Goal: Task Accomplishment & Management: Complete application form

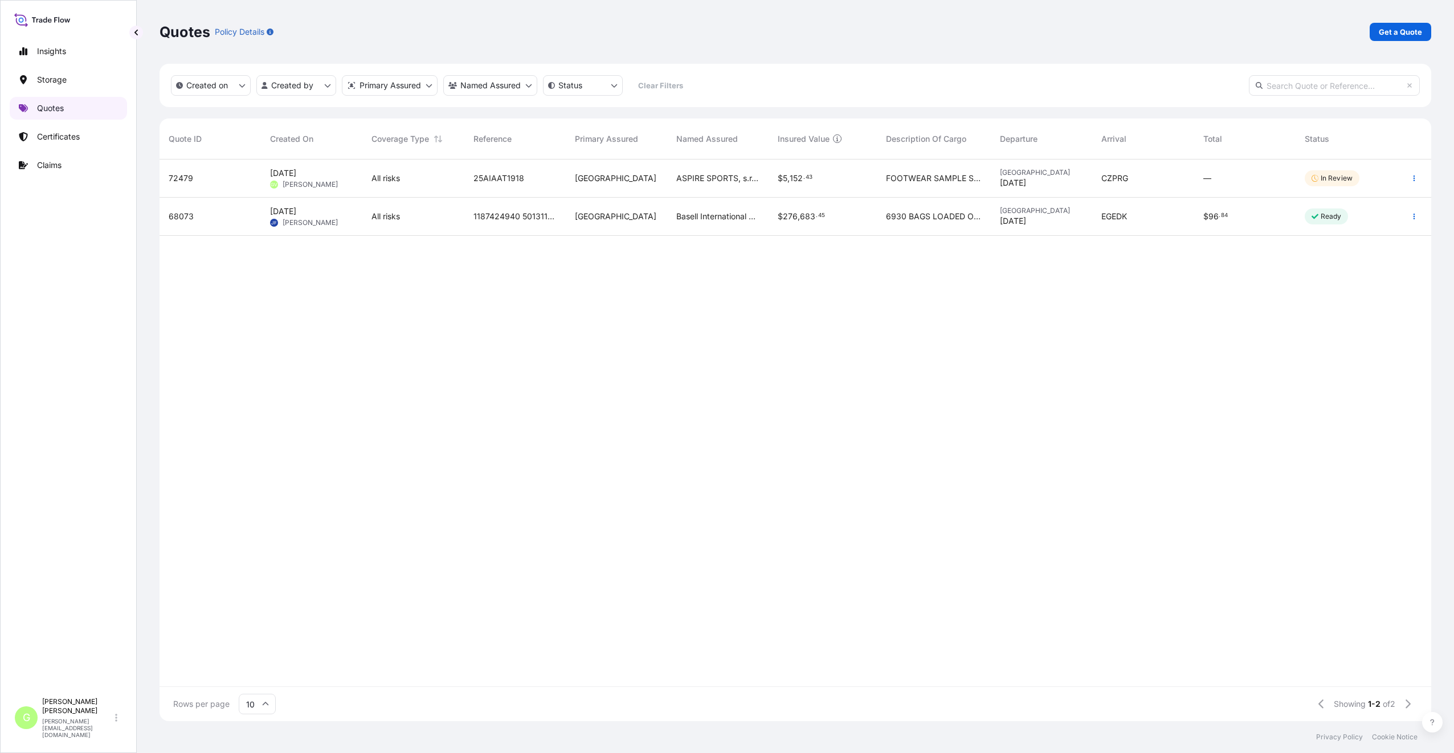
scroll to position [560, 1264]
click at [67, 133] on p "Certificates" at bounding box center [58, 136] width 43 height 11
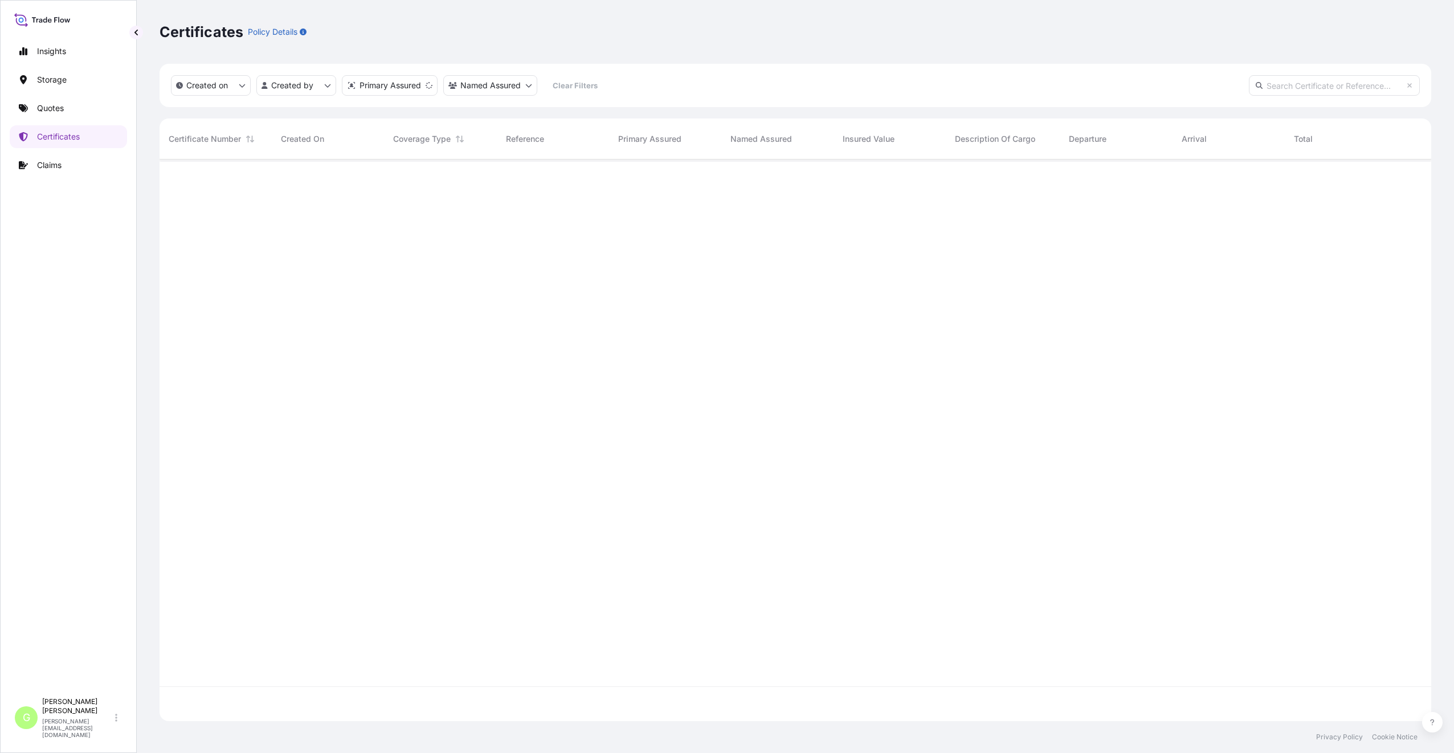
scroll to position [560, 1264]
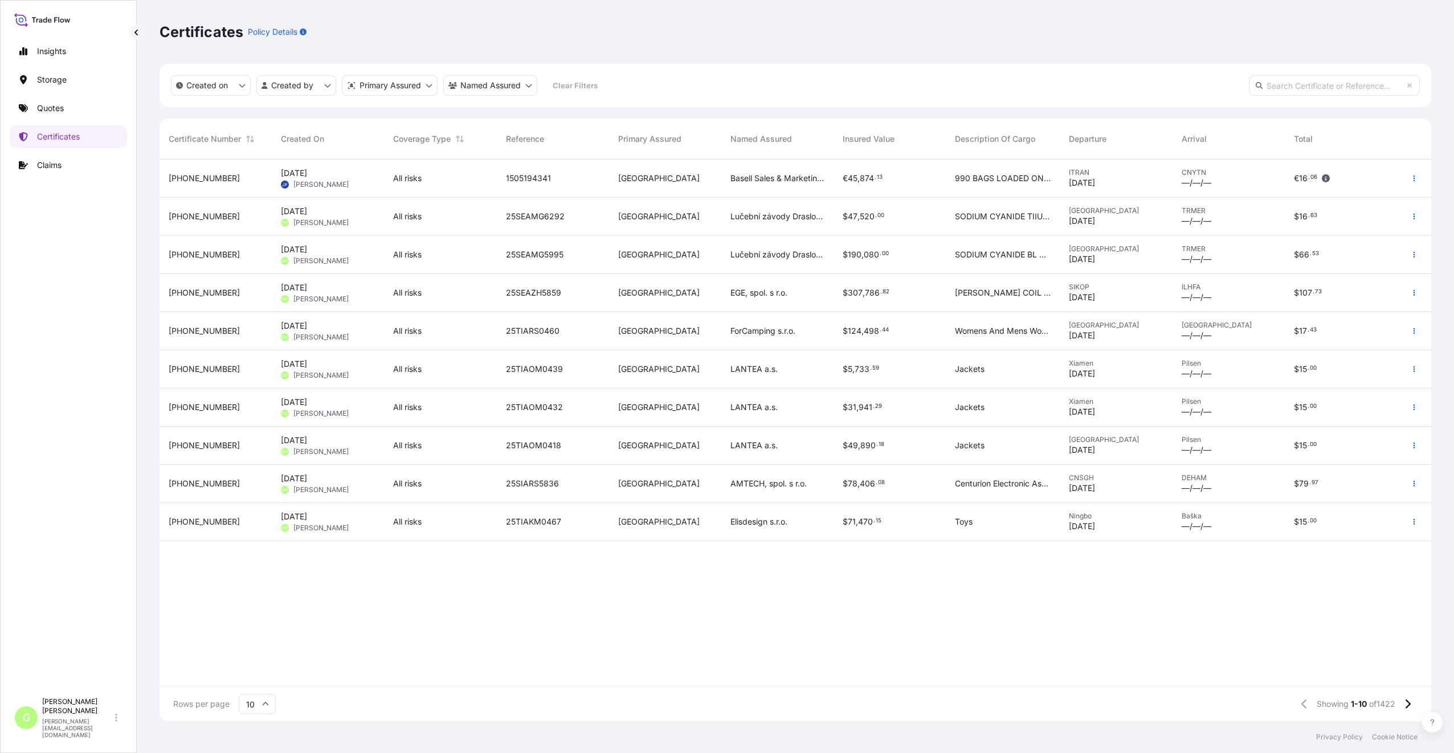
click at [267, 700] on input "10" at bounding box center [257, 704] width 37 height 21
click at [253, 650] on div "25" at bounding box center [257, 649] width 28 height 22
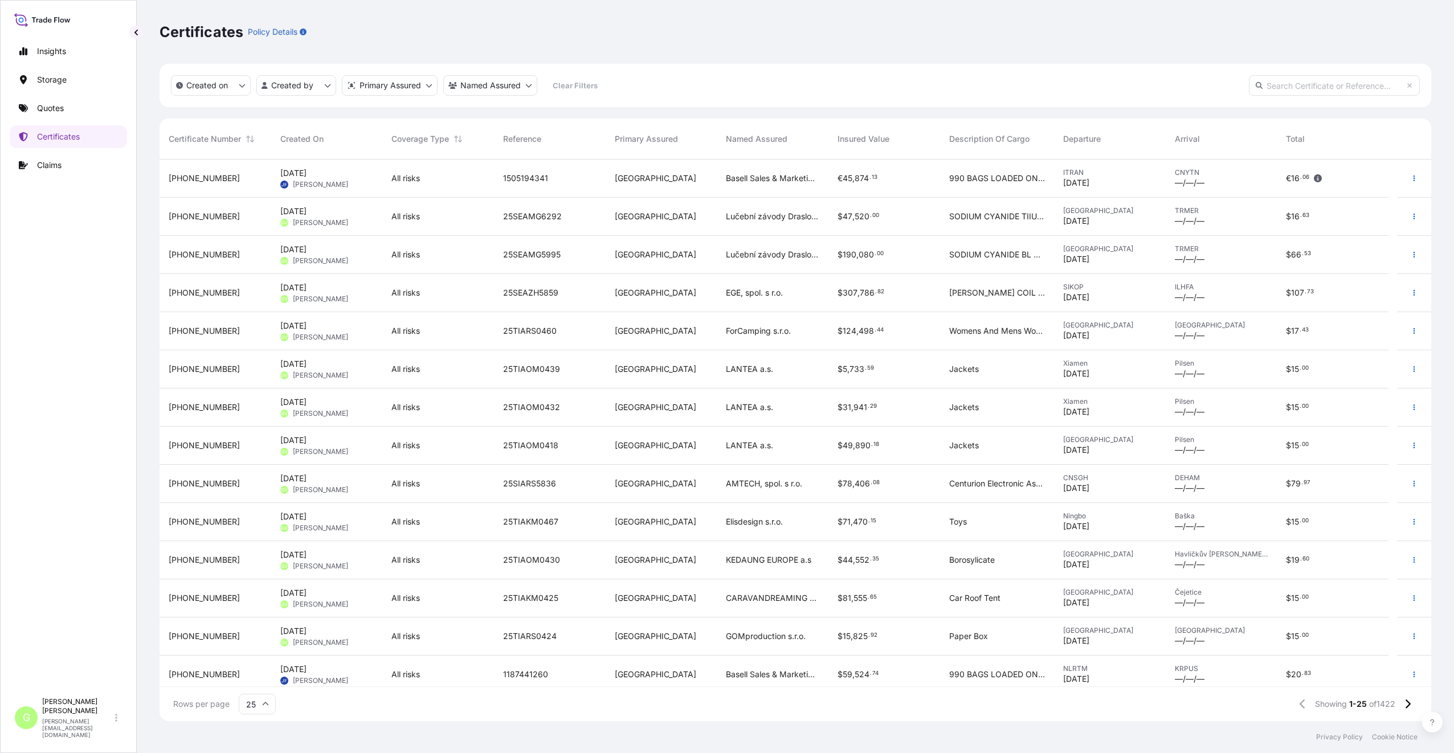
click at [196, 642] on div "[PHONE_NUMBER]" at bounding box center [216, 637] width 112 height 38
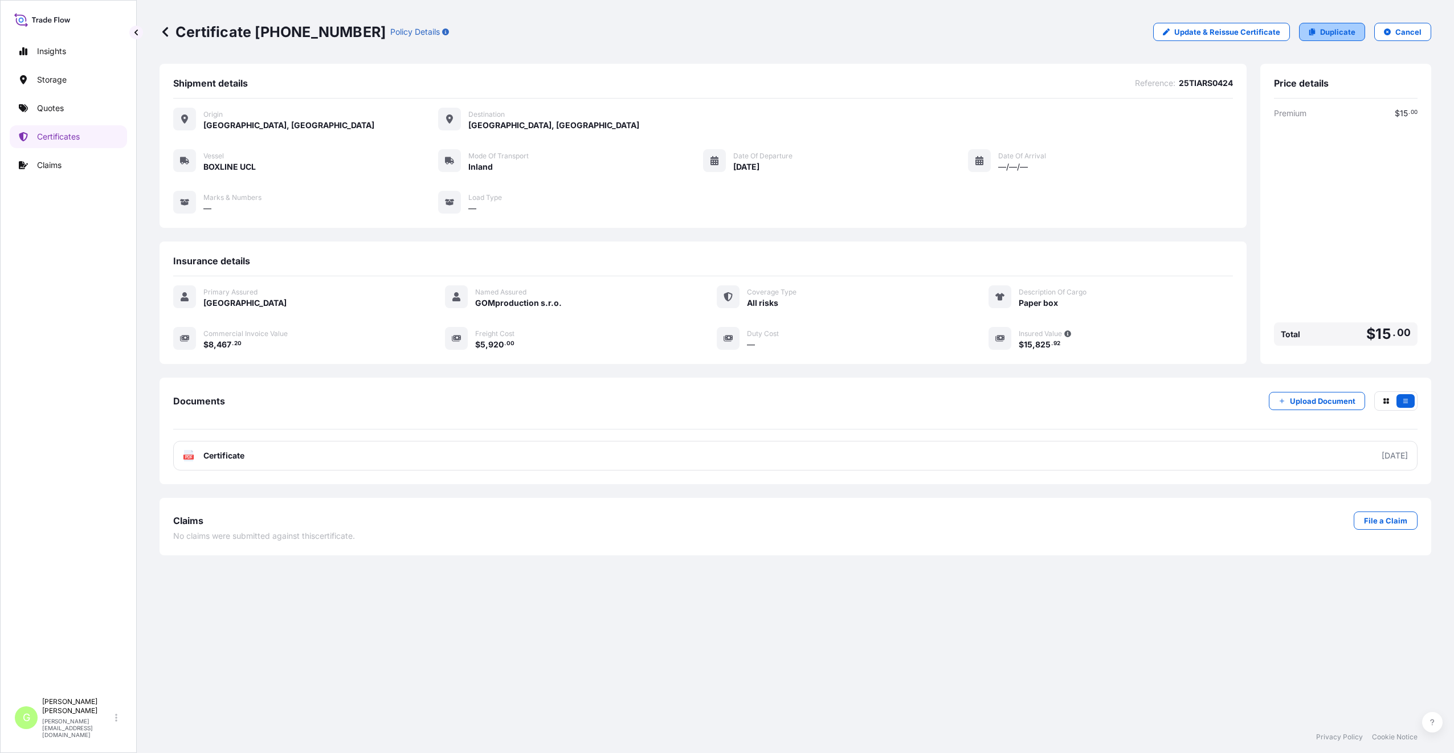
click at [1334, 33] on p "Duplicate" at bounding box center [1337, 31] width 35 height 11
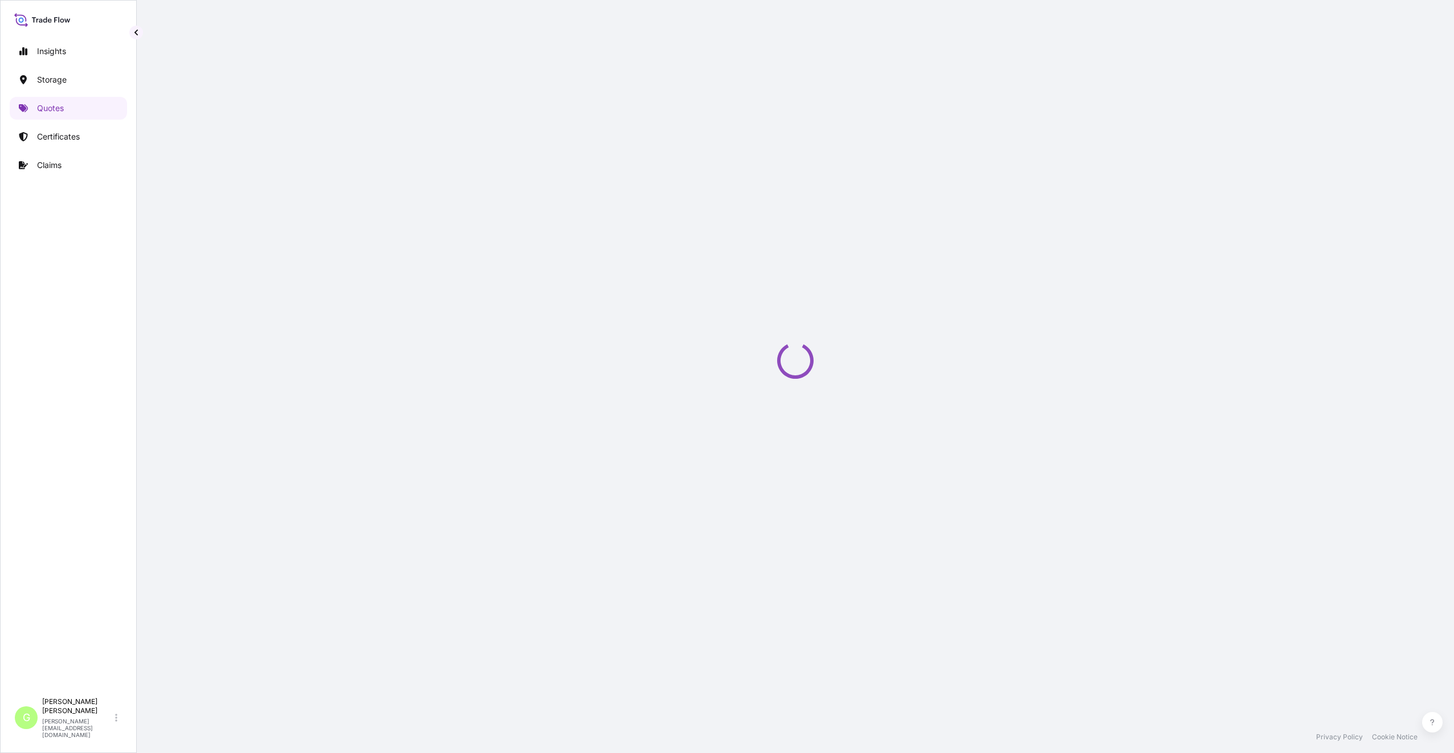
select select "Inland"
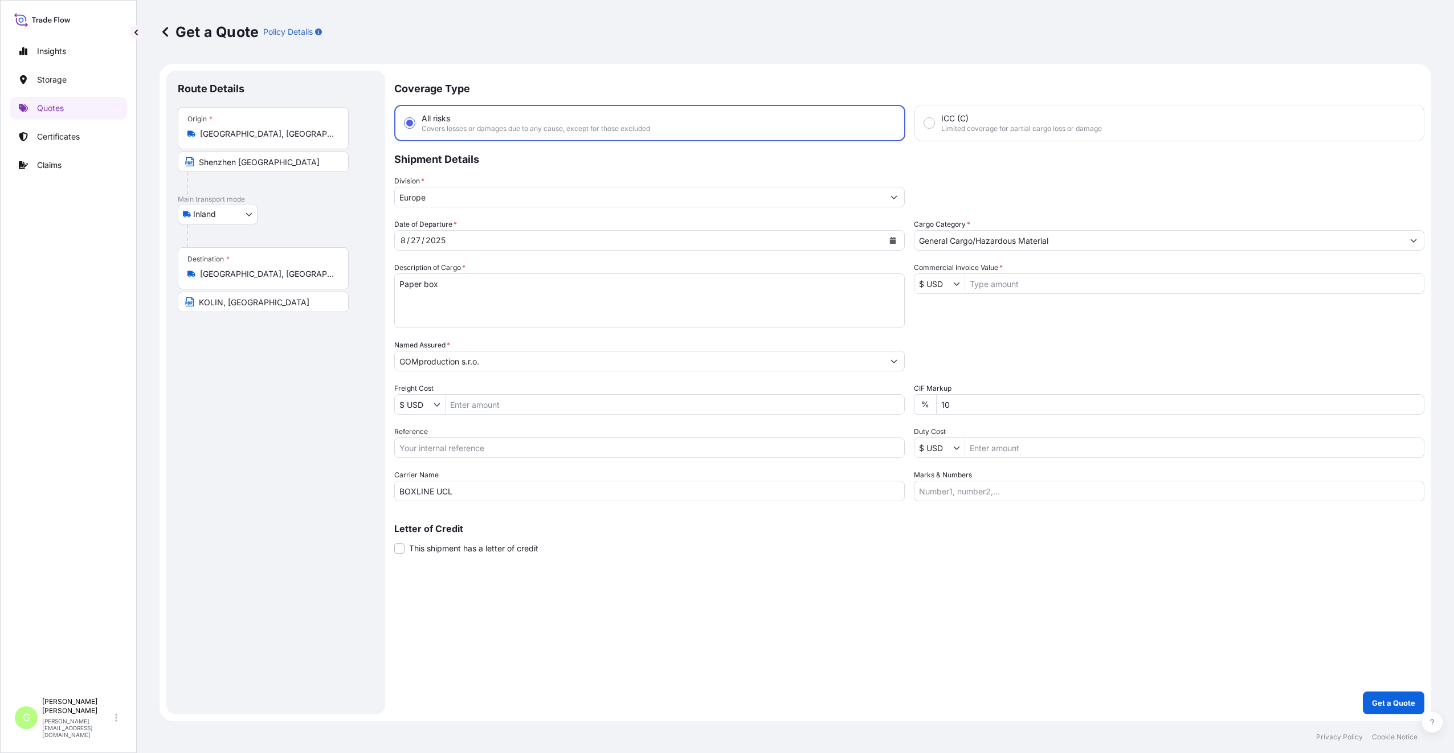
click at [464, 441] on input "Reference" at bounding box center [649, 448] width 511 height 21
paste input "25TIARS0487"
type input "25TIARS0487"
click at [989, 282] on input "Commercial Invoice Value *" at bounding box center [1194, 284] width 459 height 21
paste input "10400.0000"
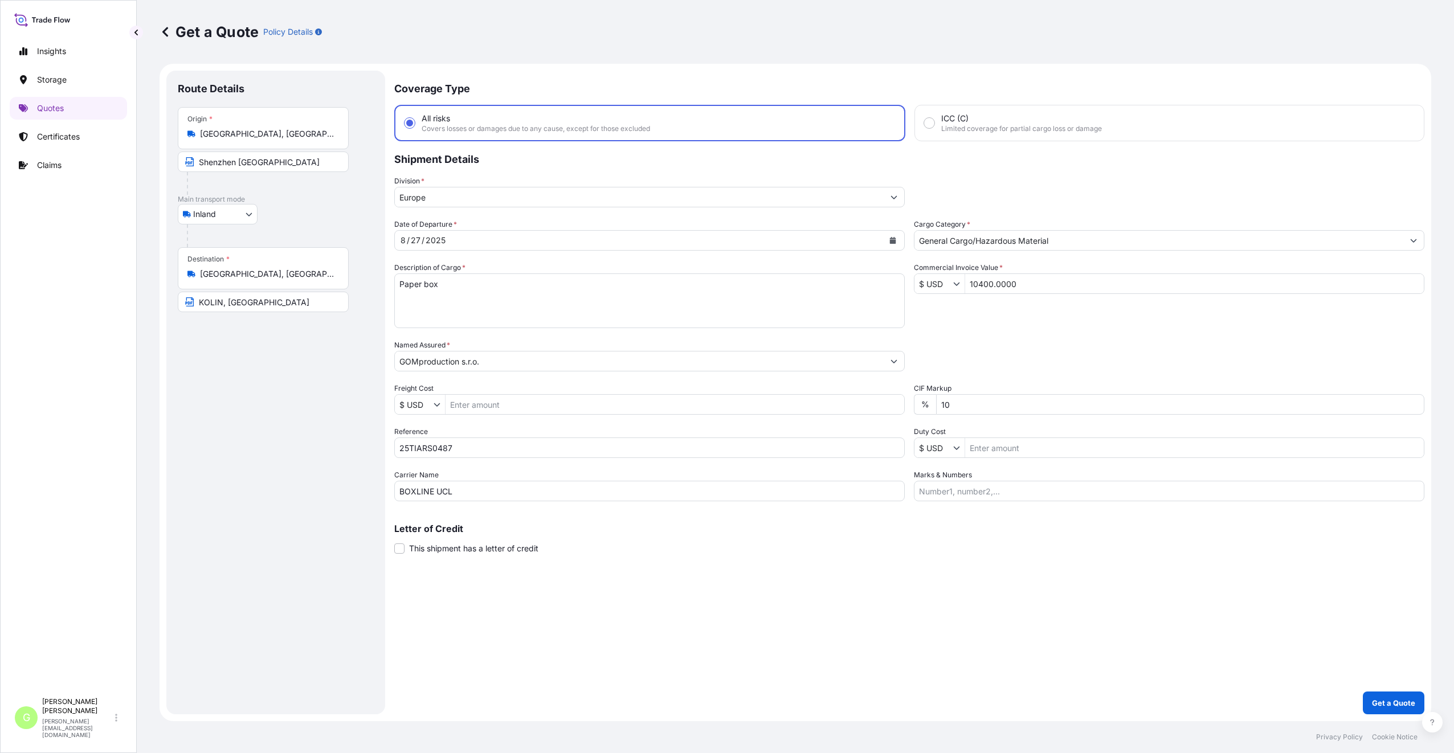
type input "10,400"
click at [455, 409] on input "Freight Cost" at bounding box center [675, 404] width 459 height 21
paste input "1076"
type input "1,076"
click at [311, 482] on div "Route Details Place of loading Road / [GEOGRAPHIC_DATA] / Inland Origin * [GEOG…" at bounding box center [276, 392] width 196 height 621
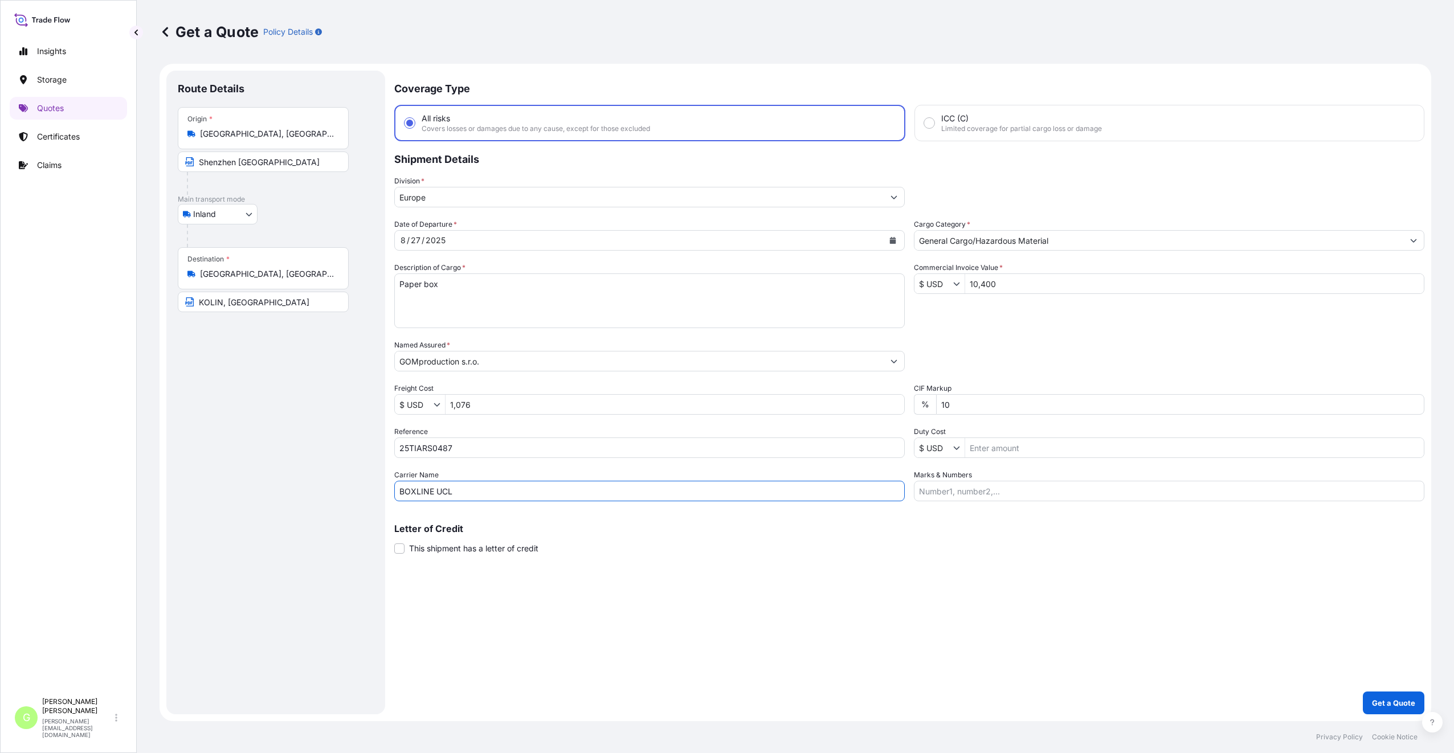
drag, startPoint x: 424, startPoint y: 488, endPoint x: 316, endPoint y: 475, distance: 109.0
click at [316, 475] on form "Route Details Place of loading Road / Inland Road / Inland Origin * [GEOGRAPHIC…" at bounding box center [796, 393] width 1272 height 658
type input "CFS CESKA TREBOVA S.R.O."
click at [890, 243] on icon "Calendar" at bounding box center [893, 240] width 6 height 7
click at [540, 276] on icon "Next" at bounding box center [540, 273] width 7 height 7
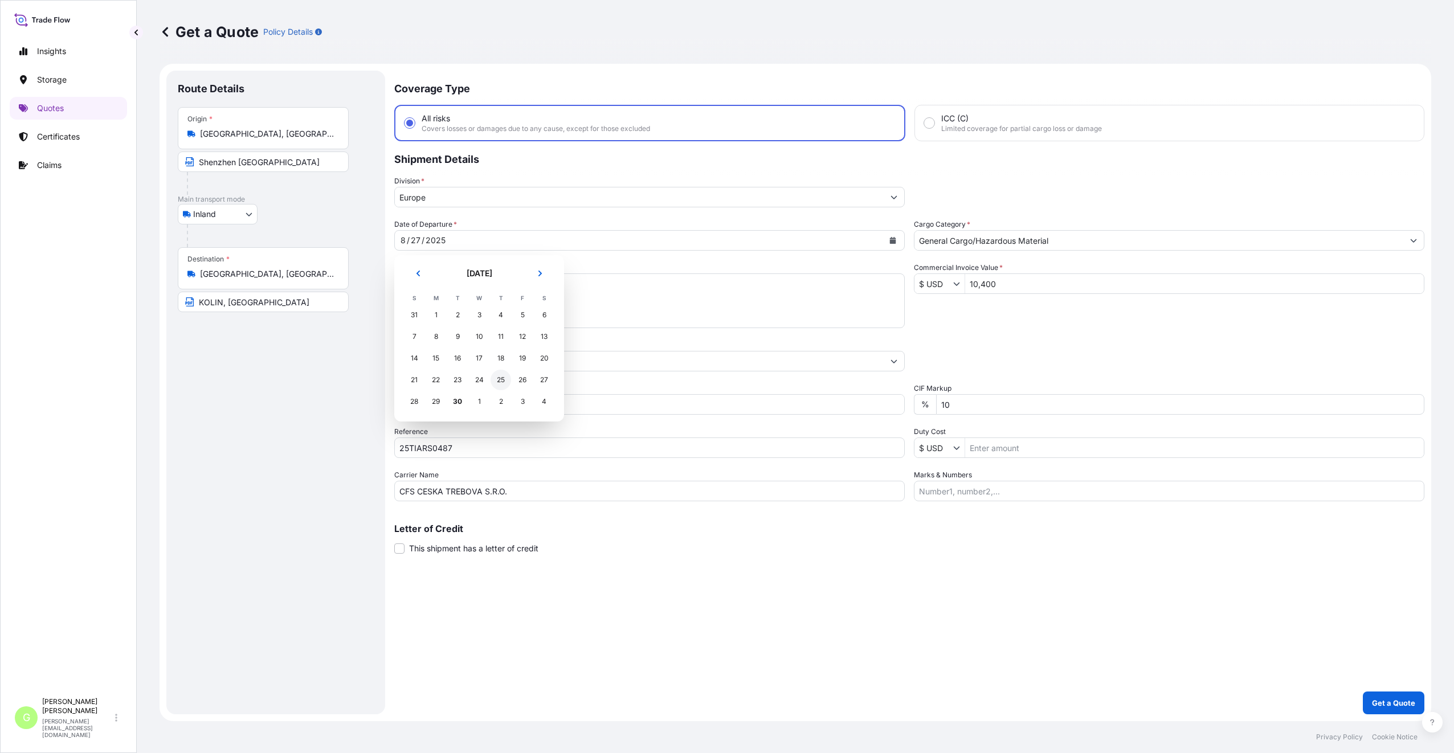
click at [498, 381] on div "25" at bounding box center [501, 380] width 21 height 21
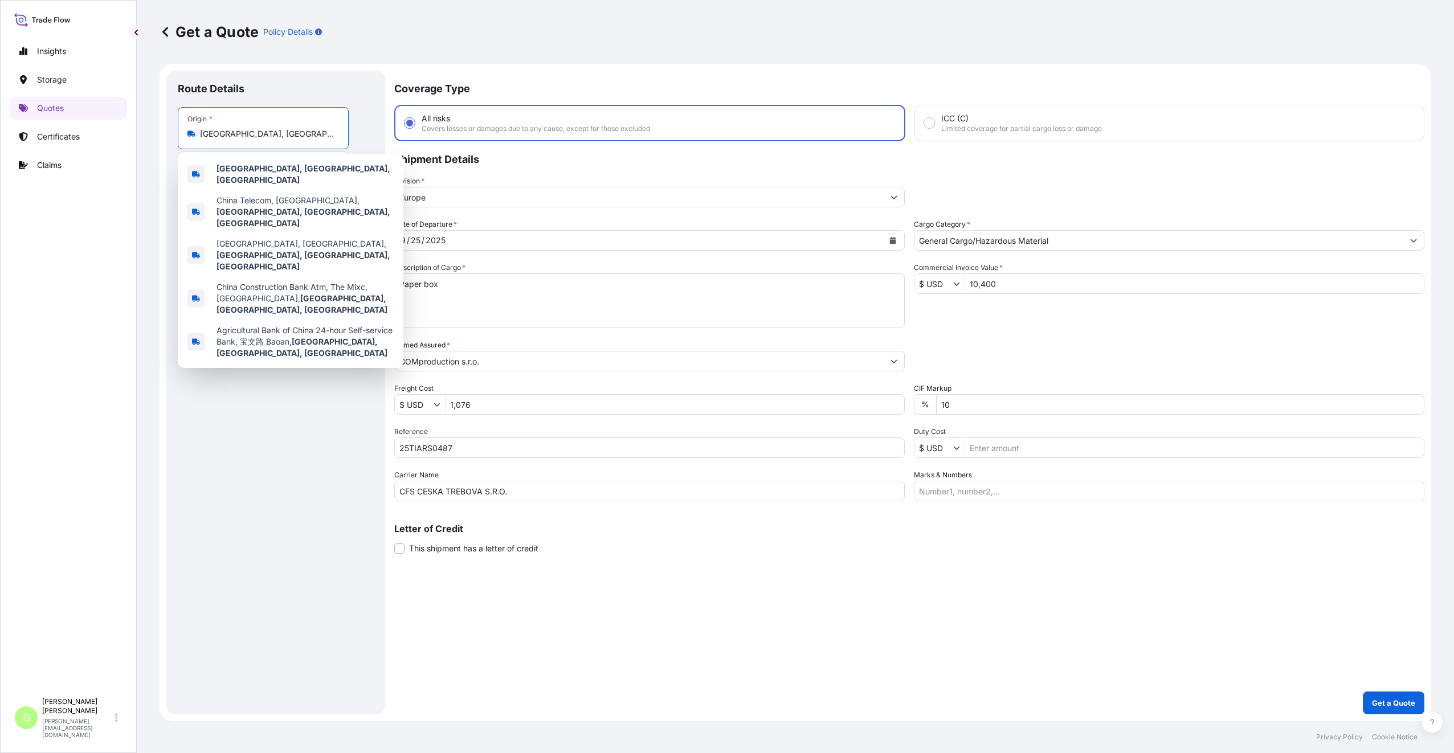
click at [294, 135] on input "[GEOGRAPHIC_DATA], [GEOGRAPHIC_DATA], [GEOGRAPHIC_DATA]" at bounding box center [267, 133] width 135 height 11
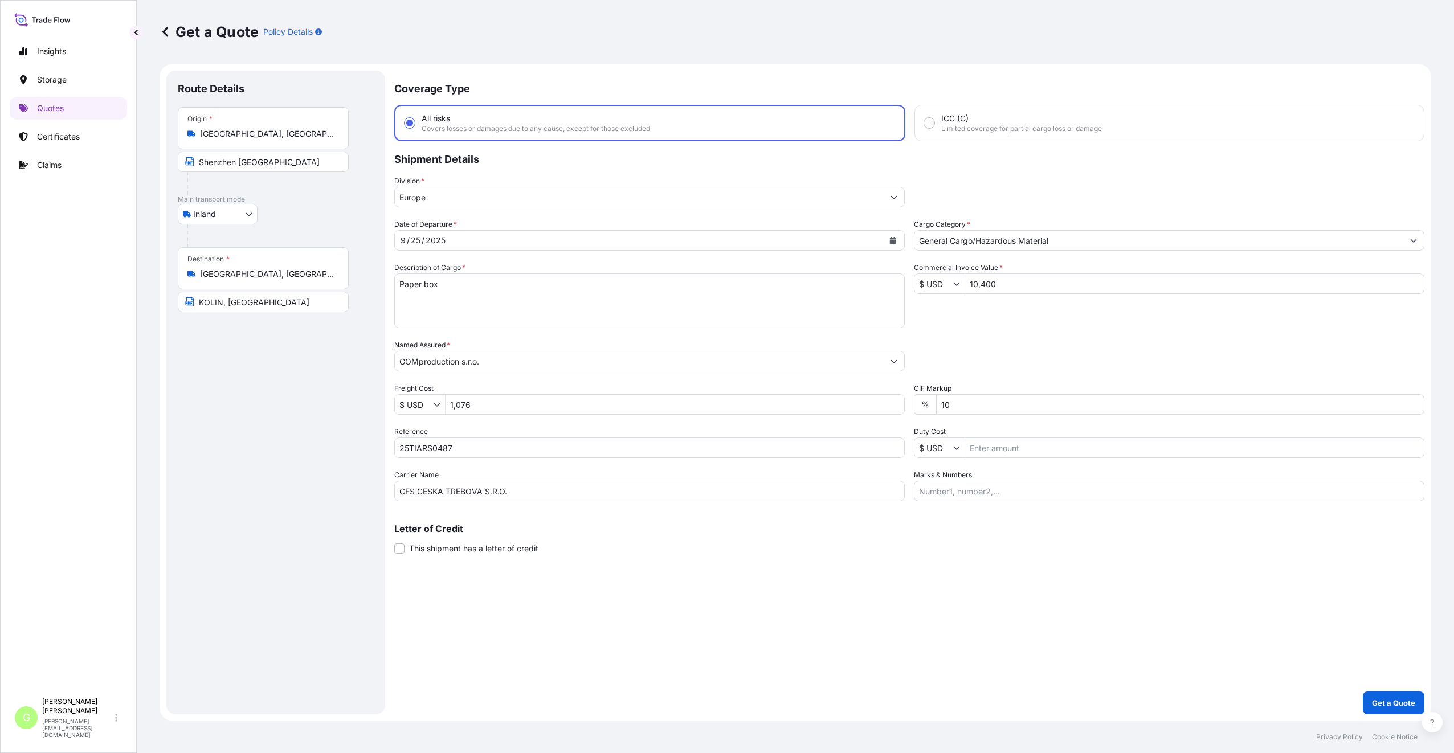
drag, startPoint x: 200, startPoint y: 133, endPoint x: 355, endPoint y: 132, distance: 155.0
click at [355, 132] on div "Origin * [GEOGRAPHIC_DATA], [GEOGRAPHIC_DATA], [GEOGRAPHIC_DATA] [GEOGRAPHIC_DA…" at bounding box center [276, 151] width 196 height 88
drag, startPoint x: 355, startPoint y: 132, endPoint x: 273, endPoint y: 124, distance: 82.5
click at [274, 124] on div "Origin * [GEOGRAPHIC_DATA], [GEOGRAPHIC_DATA], [GEOGRAPHIC_DATA]" at bounding box center [263, 128] width 171 height 42
click at [274, 128] on input "[GEOGRAPHIC_DATA], [GEOGRAPHIC_DATA], [GEOGRAPHIC_DATA]" at bounding box center [267, 133] width 135 height 11
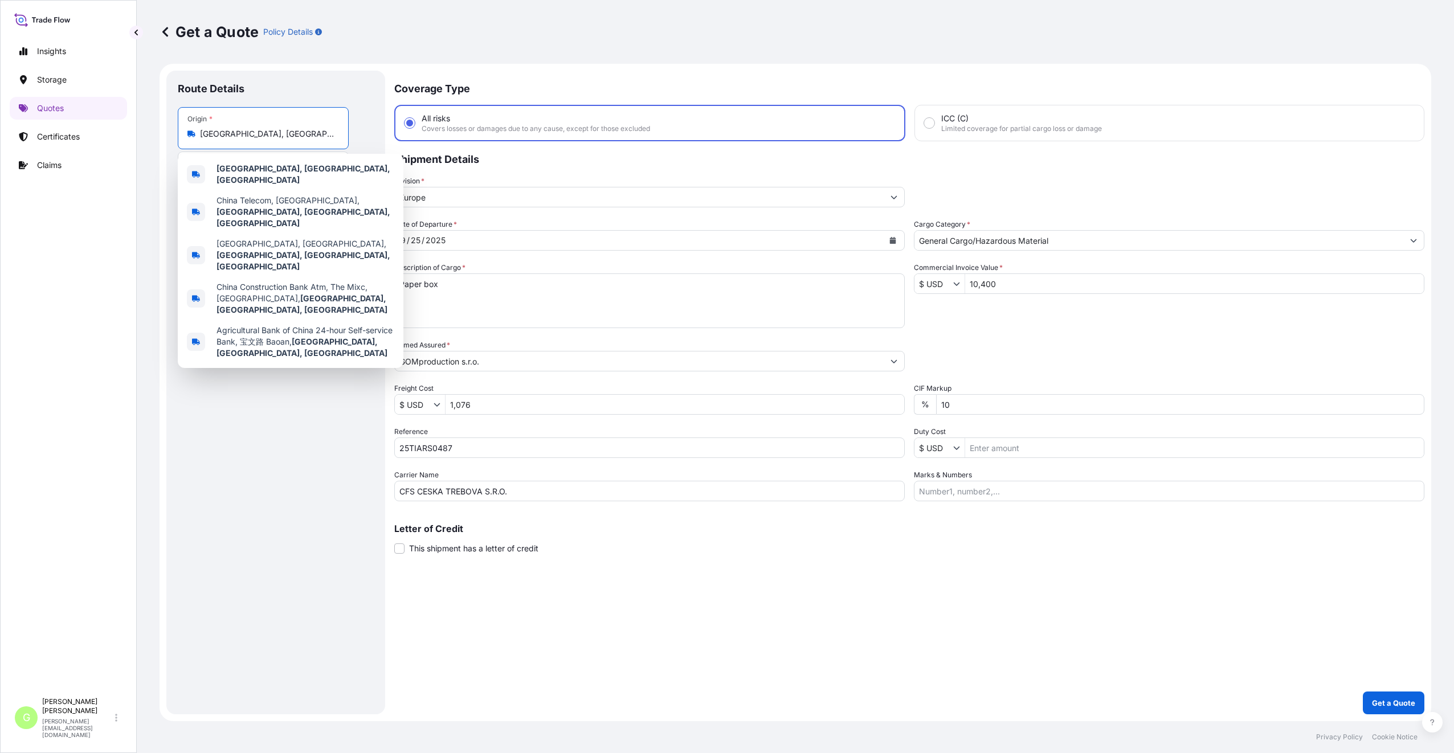
click at [271, 134] on input "[GEOGRAPHIC_DATA], [GEOGRAPHIC_DATA], [GEOGRAPHIC_DATA]" at bounding box center [267, 133] width 135 height 11
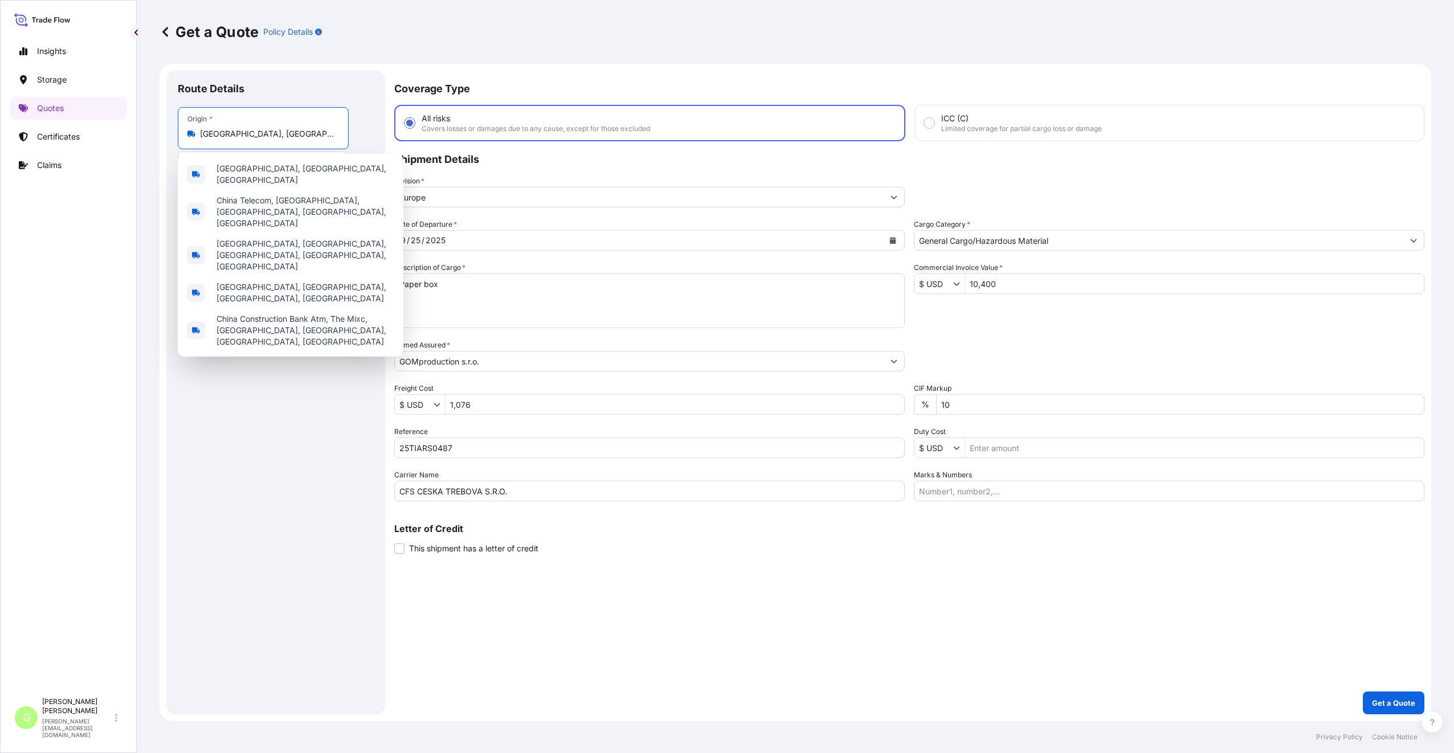
type input "Shenzhen, [GEOGRAPHIC_DATA]"
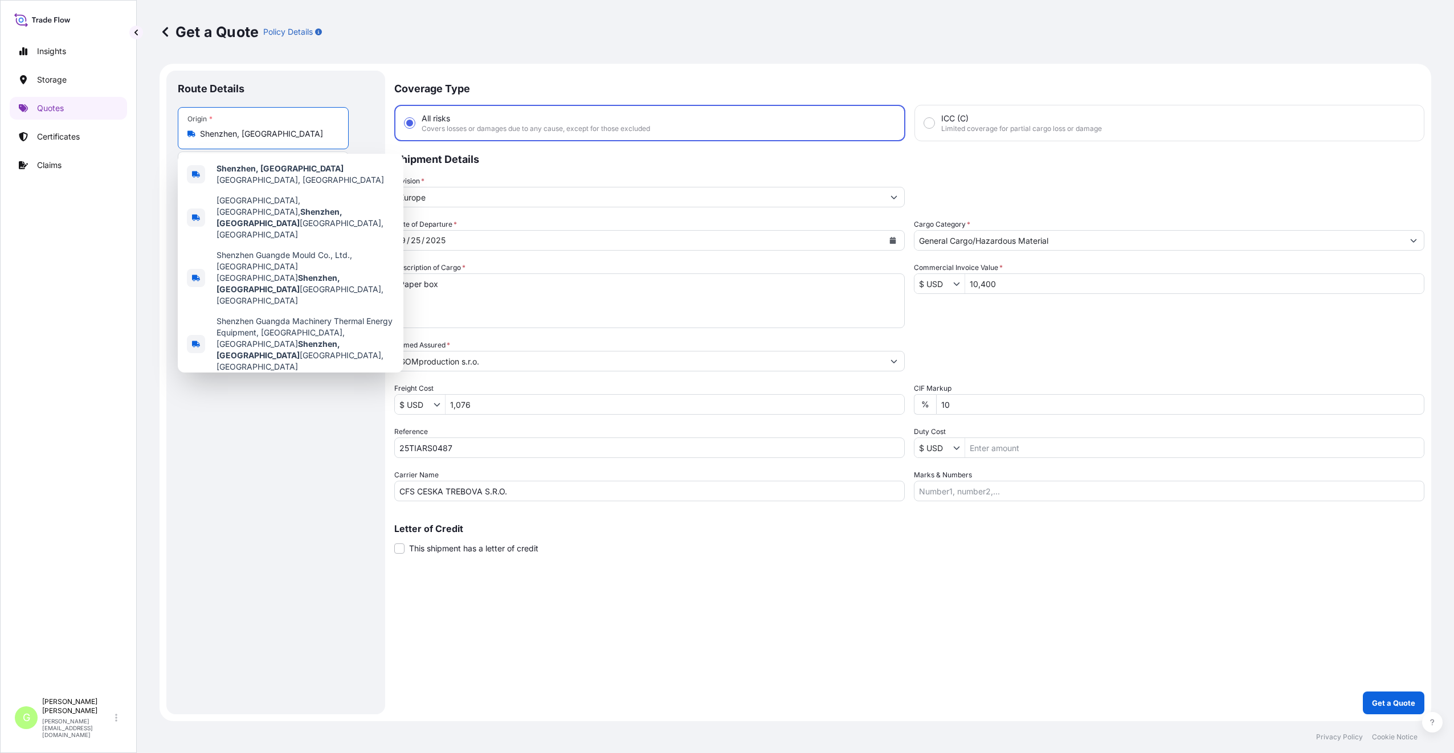
drag, startPoint x: 282, startPoint y: 132, endPoint x: 180, endPoint y: 134, distance: 102.6
click at [180, 134] on div "Origin * [GEOGRAPHIC_DATA], [GEOGRAPHIC_DATA]" at bounding box center [263, 128] width 171 height 42
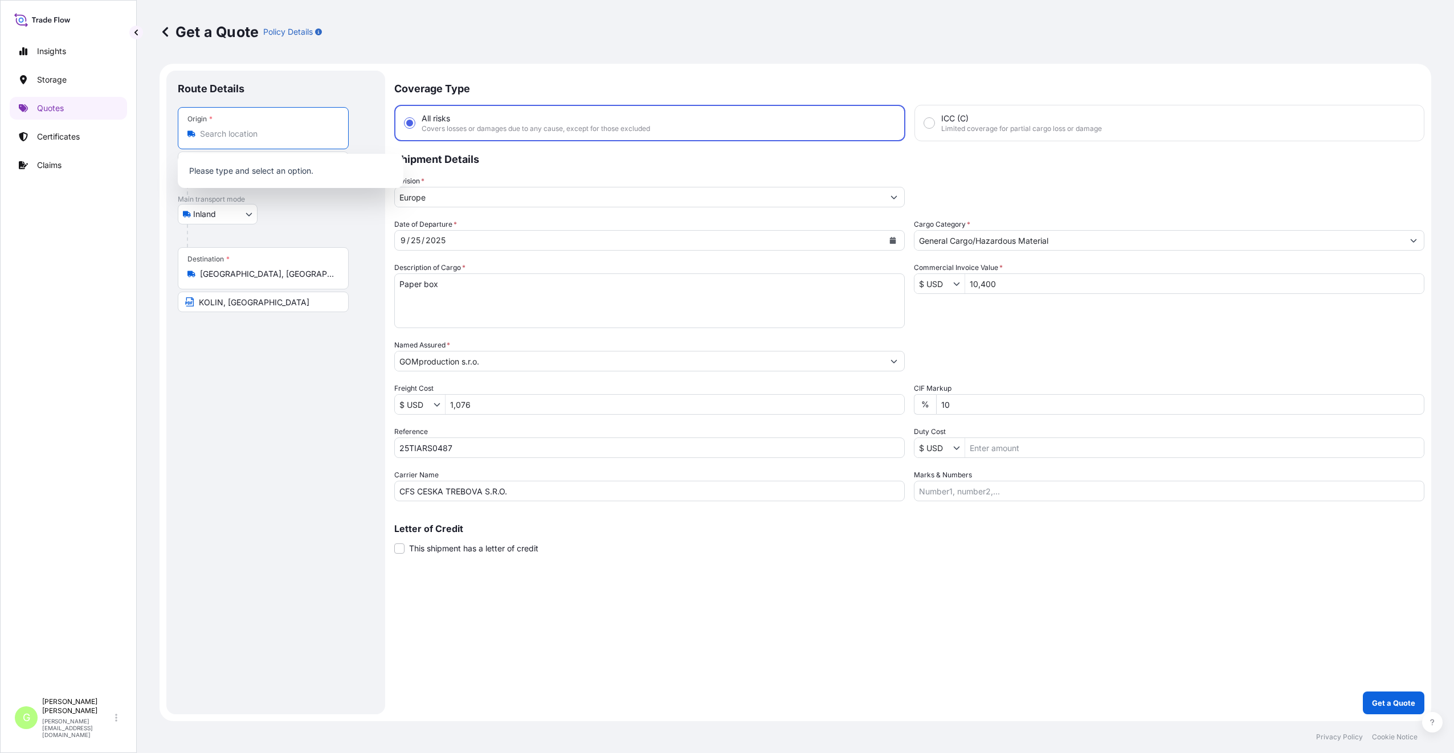
click at [217, 131] on input "Origin *" at bounding box center [267, 133] width 135 height 11
paste input "[GEOGRAPHIC_DATA]"
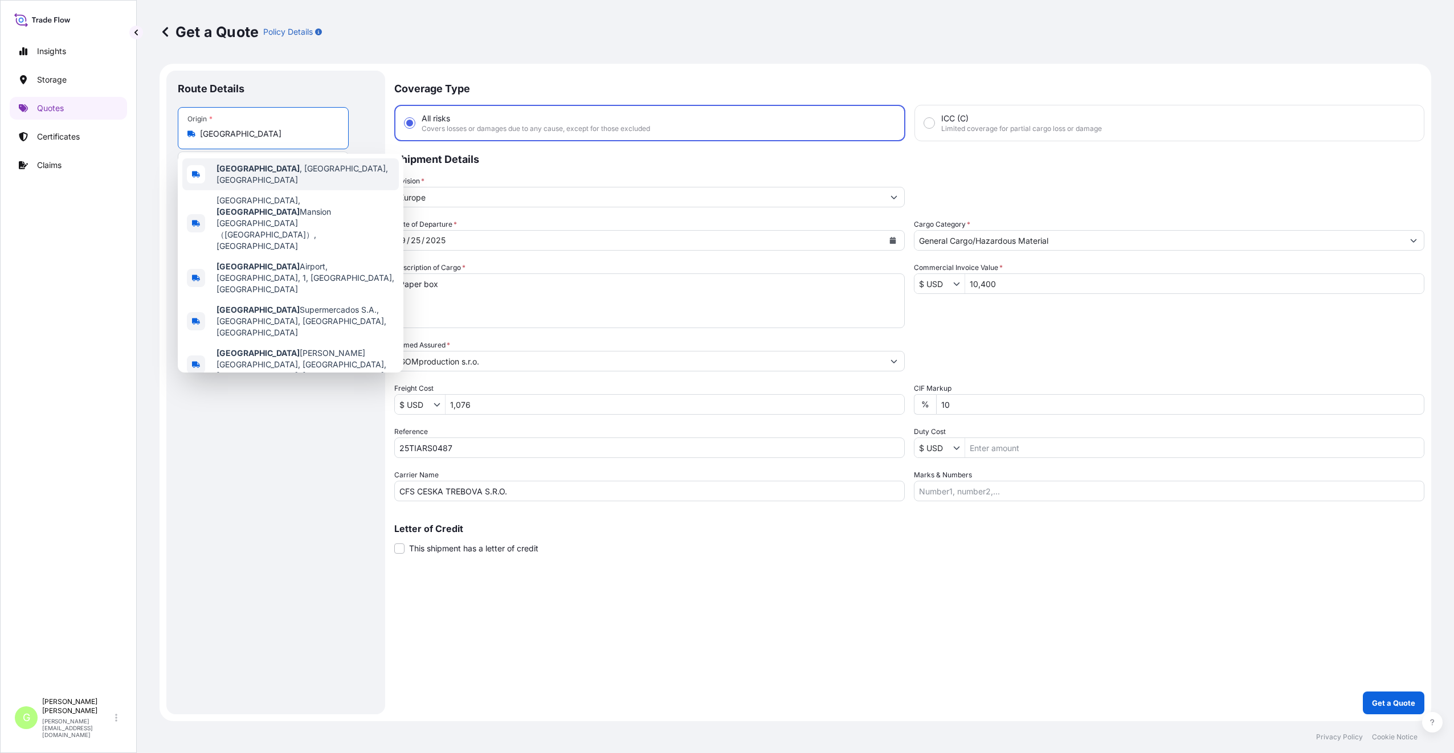
click at [248, 166] on div "[GEOGRAPHIC_DATA] , [GEOGRAPHIC_DATA], [GEOGRAPHIC_DATA]" at bounding box center [290, 174] width 217 height 32
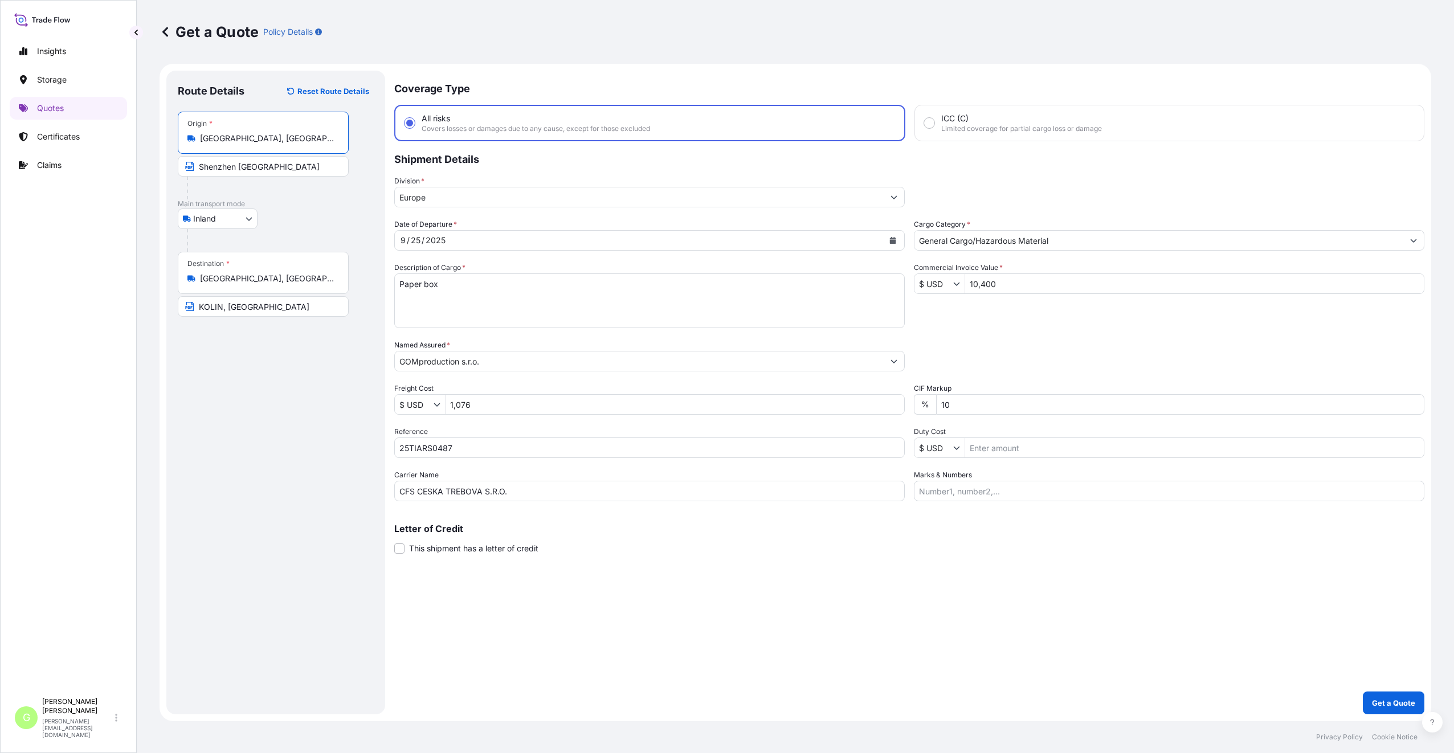
type input "[GEOGRAPHIC_DATA], [GEOGRAPHIC_DATA], [GEOGRAPHIC_DATA]"
drag, startPoint x: 245, startPoint y: 166, endPoint x: 206, endPoint y: 164, distance: 39.4
click at [206, 164] on input "Shenzhen [GEOGRAPHIC_DATA]" at bounding box center [263, 166] width 171 height 21
paste input "[GEOGRAPHIC_DATA]"
type input "Wenzhou [GEOGRAPHIC_DATA]"
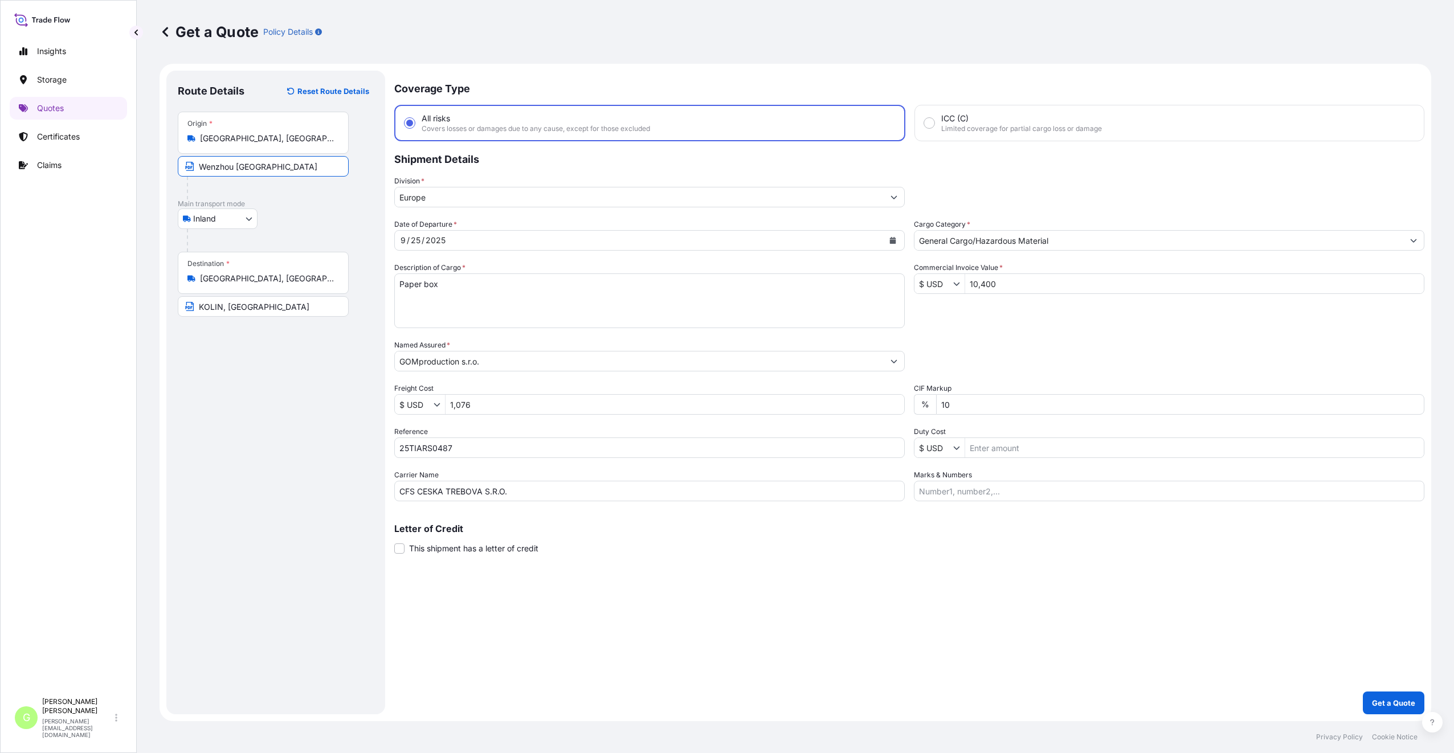
click at [236, 374] on div "Route Details Reset Route Details Place of loading Road / [GEOGRAPHIC_DATA] / I…" at bounding box center [276, 392] width 196 height 621
click at [246, 463] on div "Route Details Reset Route Details Place of loading Road / [GEOGRAPHIC_DATA] / I…" at bounding box center [276, 392] width 196 height 621
drag, startPoint x: 464, startPoint y: 279, endPoint x: 406, endPoint y: 291, distance: 59.2
click at [406, 291] on textarea "Paper box" at bounding box center [649, 301] width 511 height 55
paste textarea "sping nut"
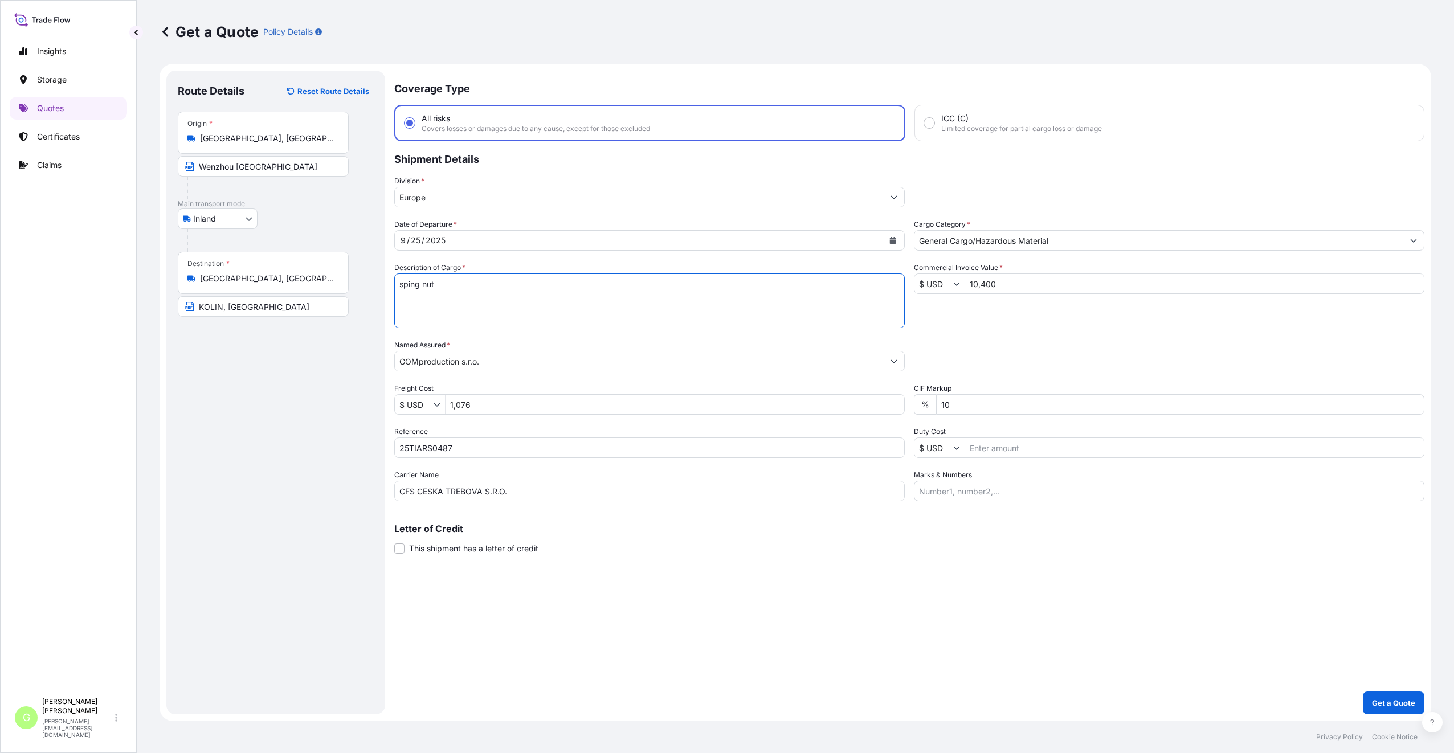
type textarea "sping nut"
click at [364, 373] on div "Route Details Reset Route Details Place of loading Road / [GEOGRAPHIC_DATA] / I…" at bounding box center [276, 392] width 196 height 621
click at [1393, 703] on p "Get a Quote" at bounding box center [1393, 703] width 43 height 11
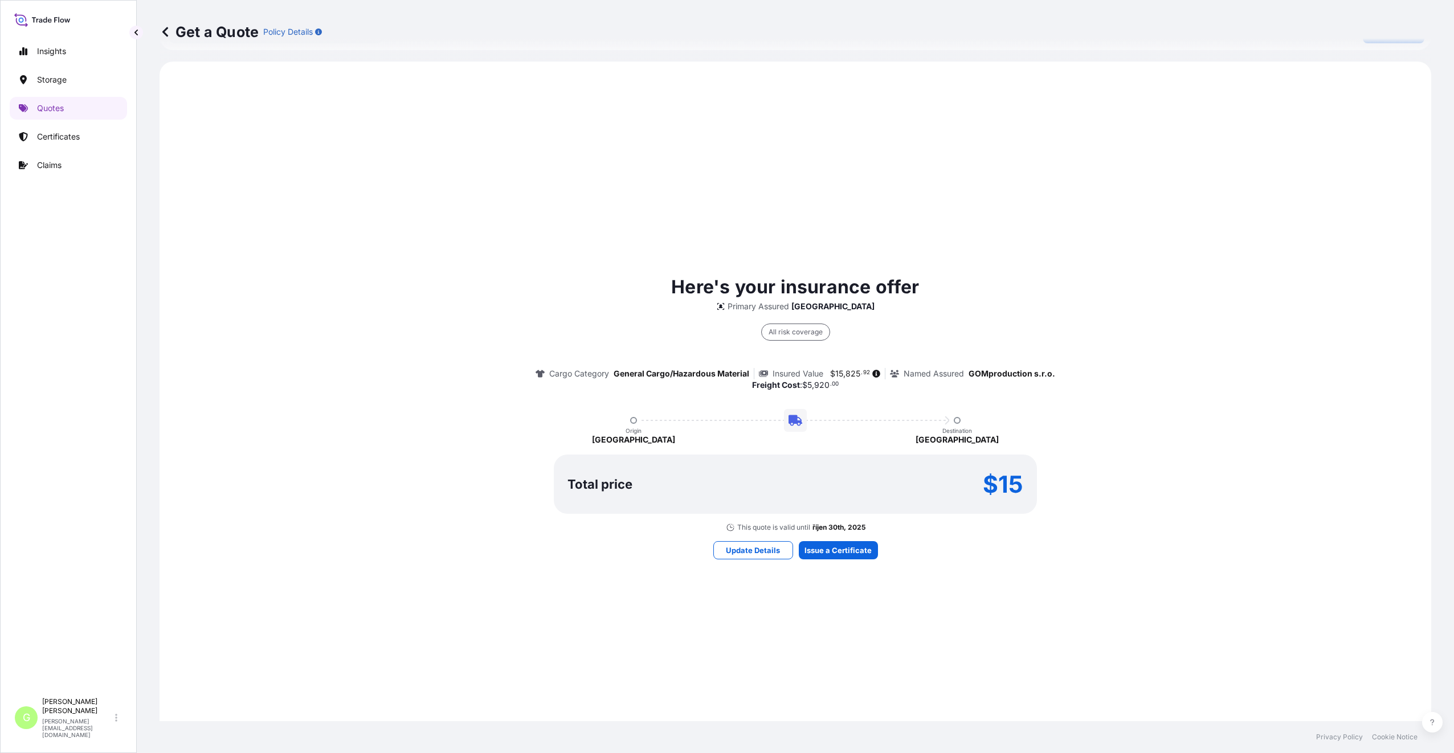
scroll to position [740, 0]
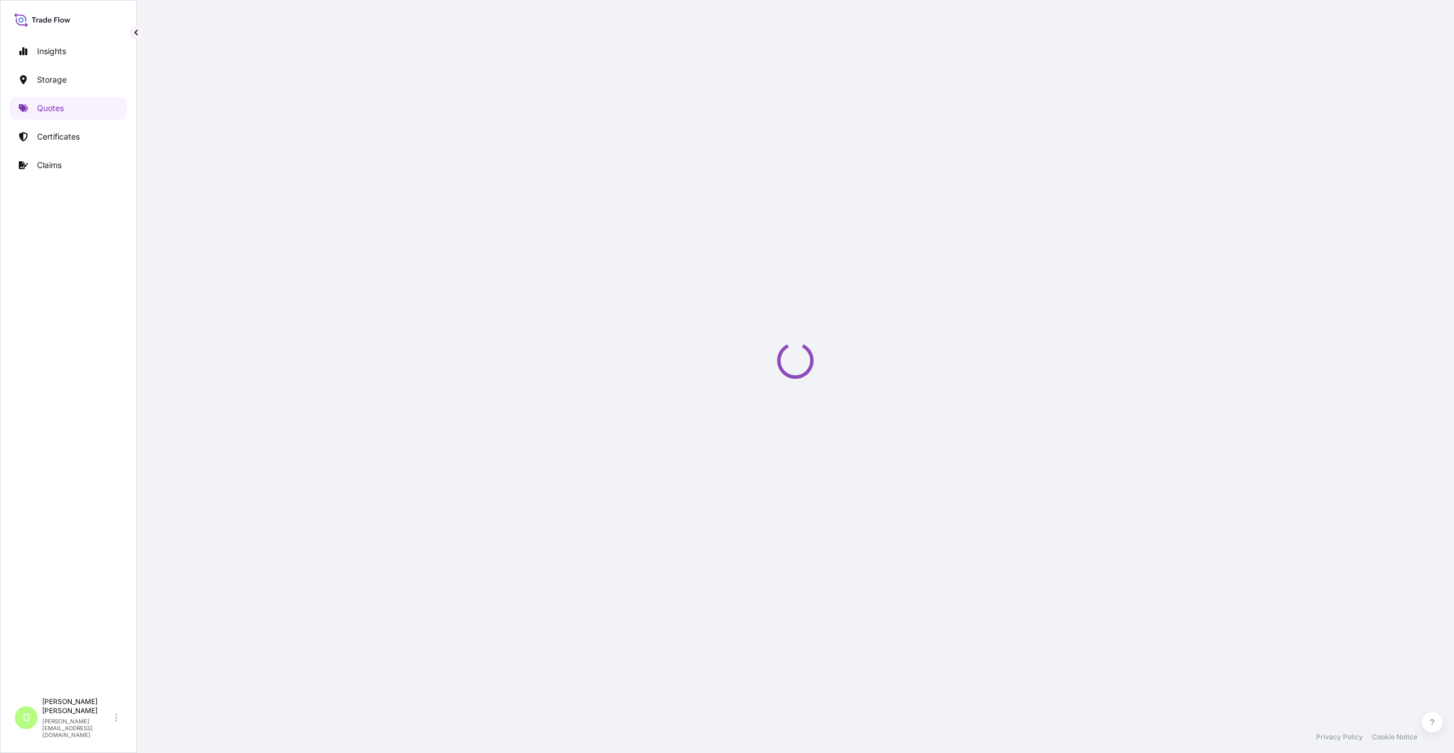
select select "Inland"
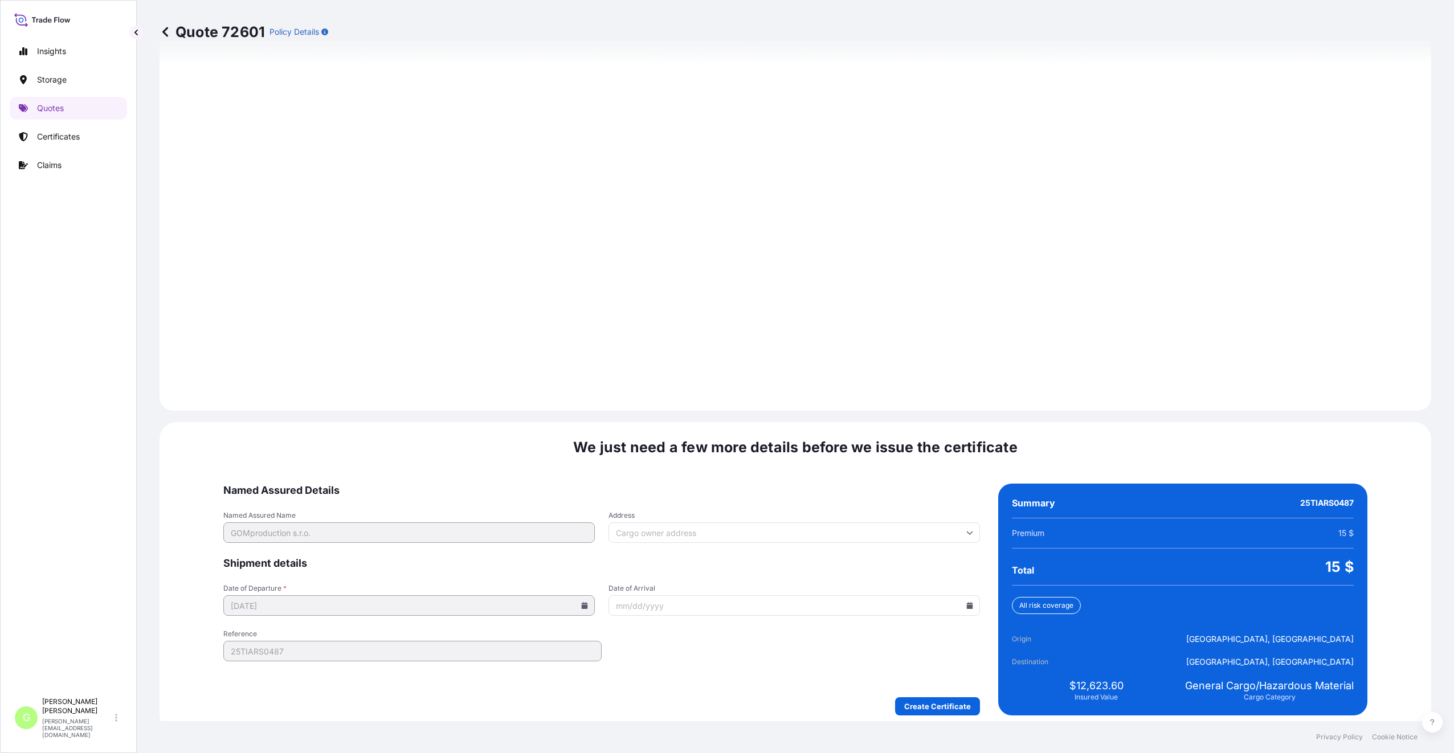
scroll to position [1372, 0]
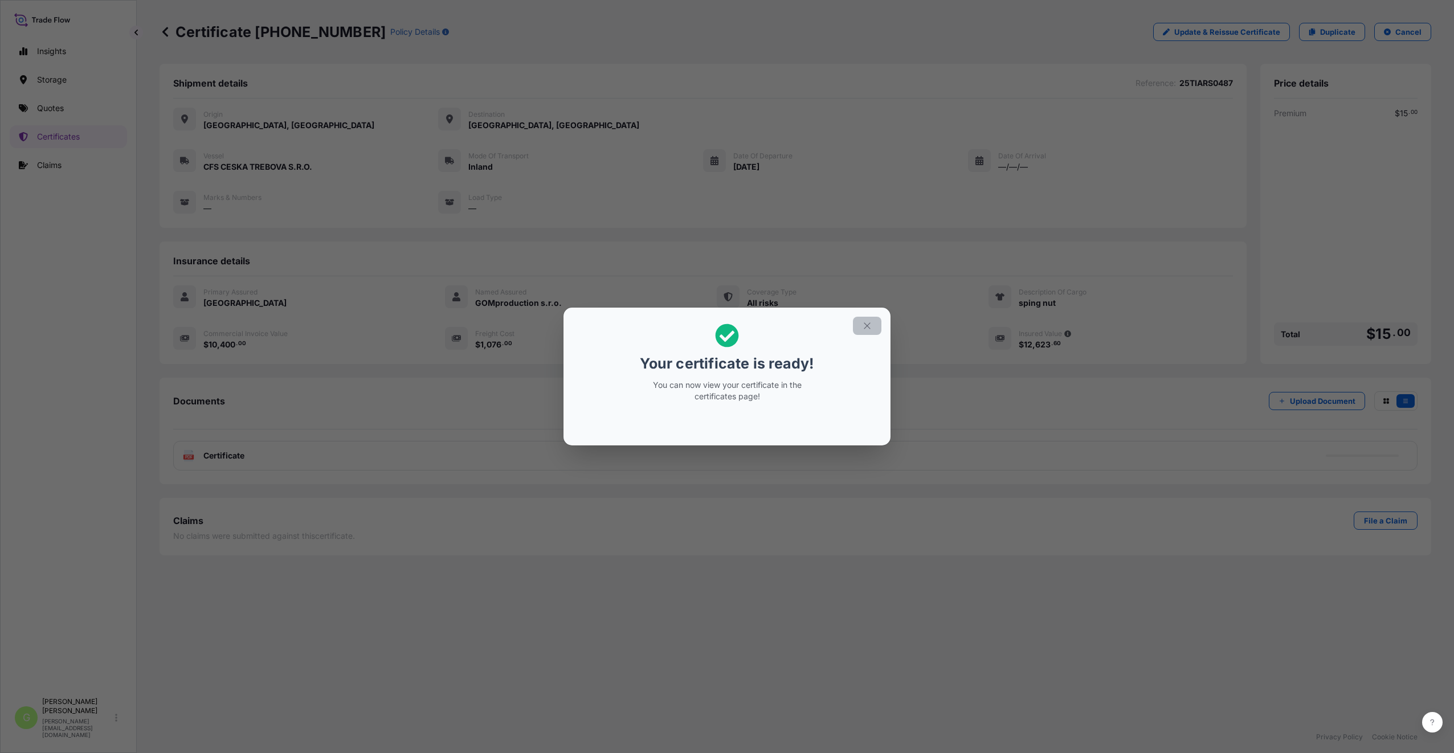
click at [870, 328] on icon "button" at bounding box center [867, 326] width 10 height 10
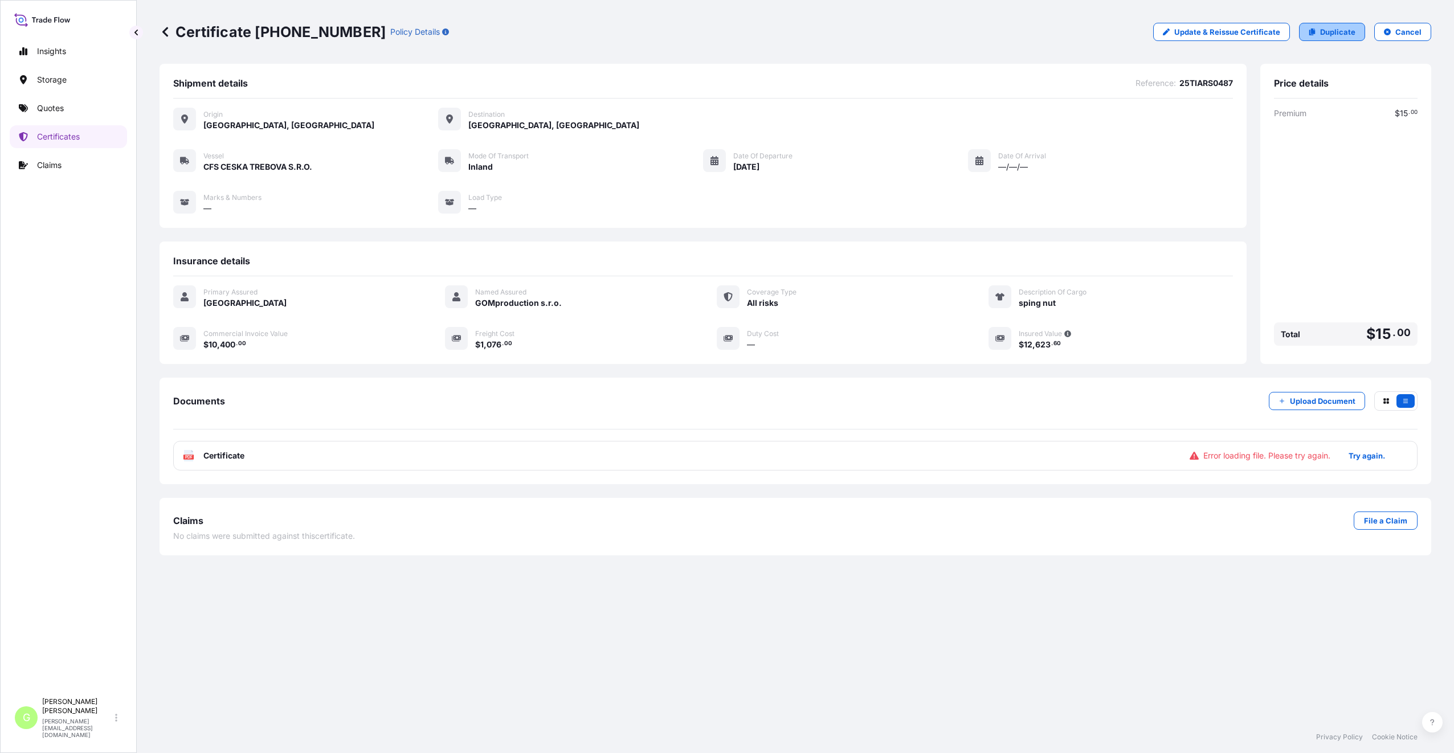
click at [1335, 29] on p "Duplicate" at bounding box center [1337, 31] width 35 height 11
select select "Inland"
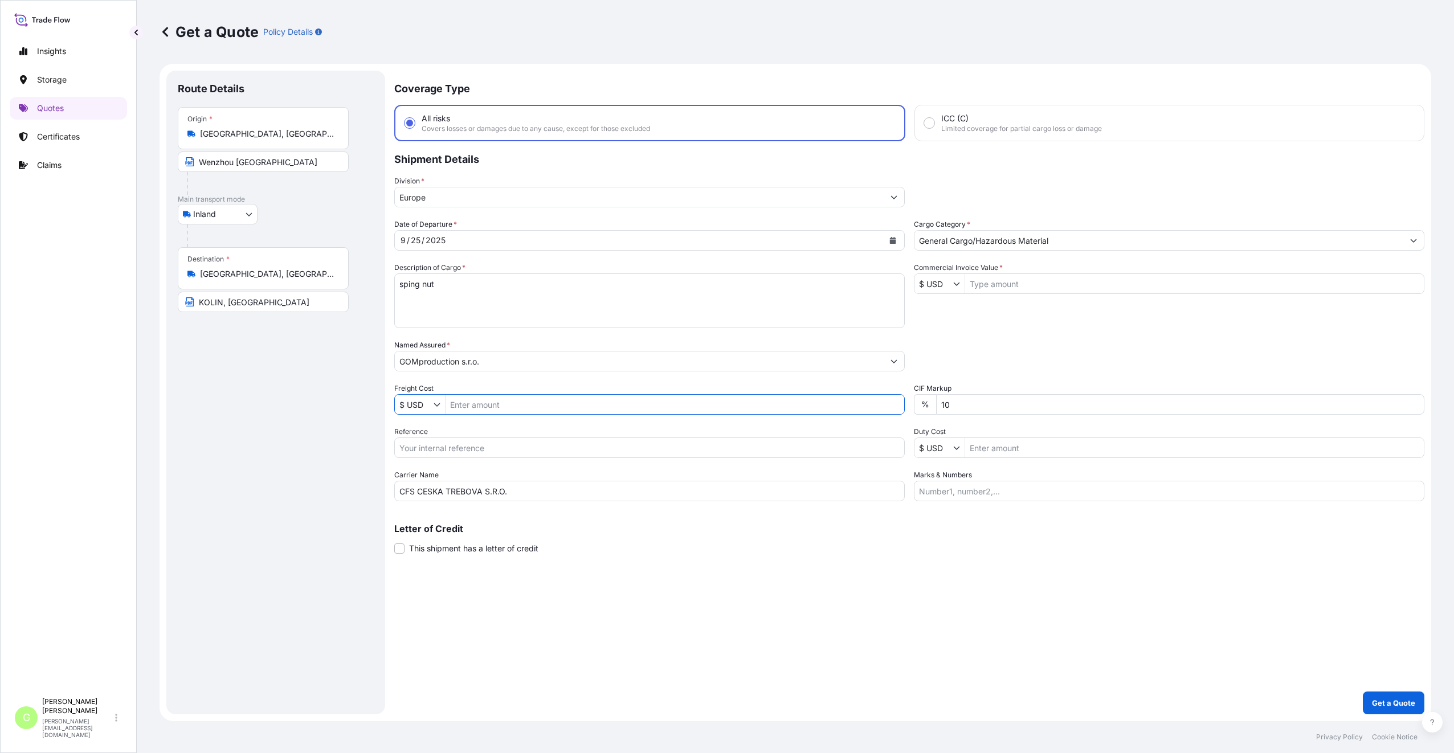
click at [487, 405] on input "Freight Cost" at bounding box center [675, 404] width 459 height 21
click at [439, 446] on input "Reference" at bounding box center [649, 448] width 511 height 21
paste input "25TIARS0493"
type input "25TIARS0493"
click at [1065, 285] on input "Commercial Invoice Value *" at bounding box center [1194, 284] width 459 height 21
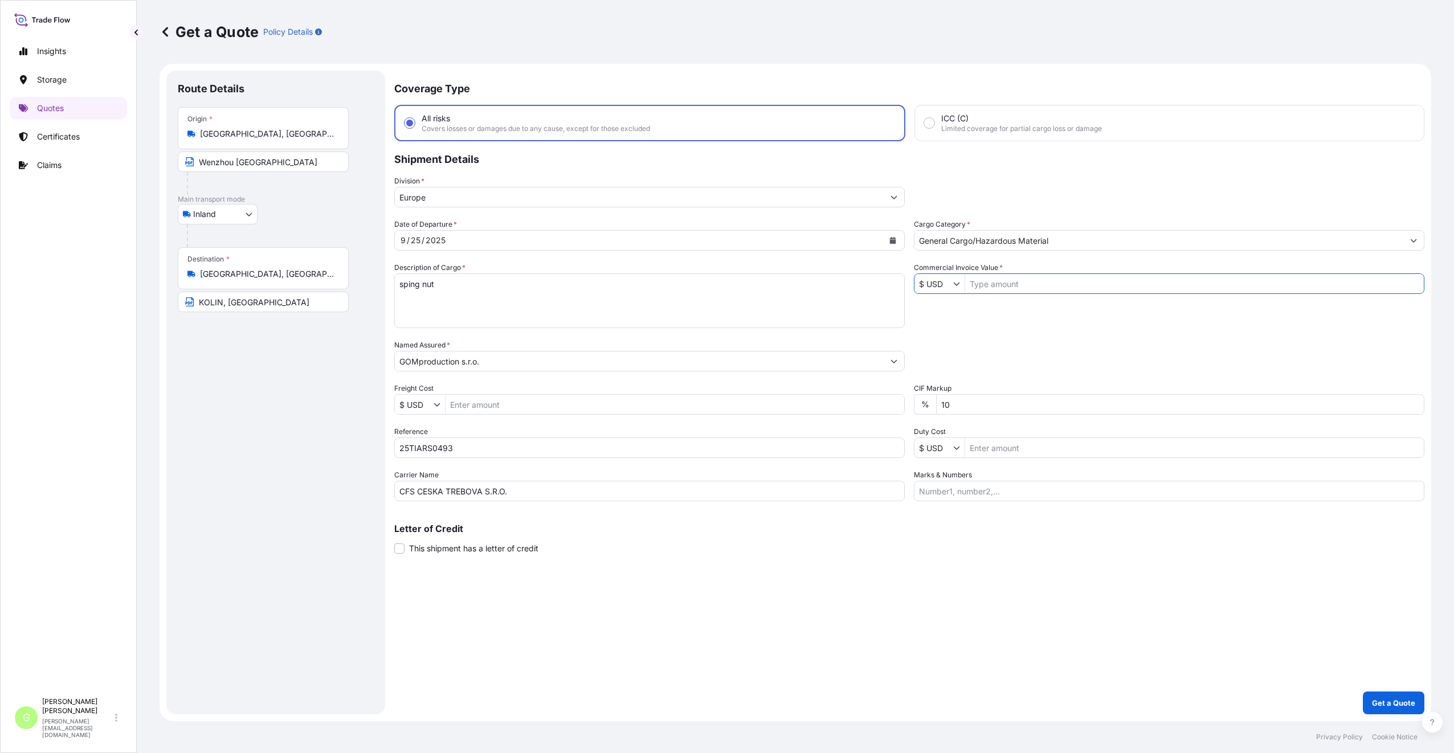
paste input "4280.0000"
type input "4,280"
click at [475, 405] on input "Freight Cost" at bounding box center [675, 404] width 459 height 21
paste input "865"
type input "865"
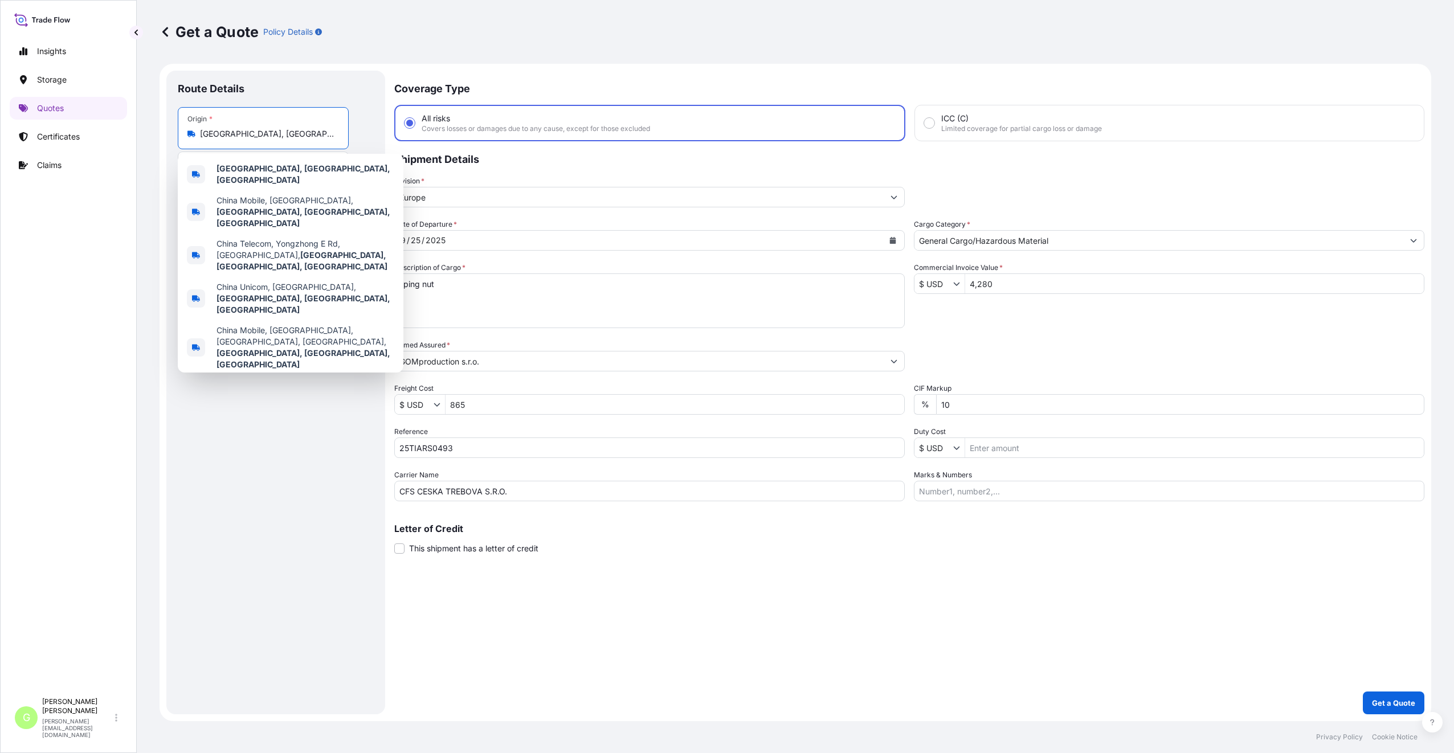
drag, startPoint x: 321, startPoint y: 135, endPoint x: 157, endPoint y: 136, distance: 164.1
click at [157, 136] on div "Get a Quote Policy Details Route Details Place of loading Road / Inland Road / …" at bounding box center [796, 361] width 1318 height 722
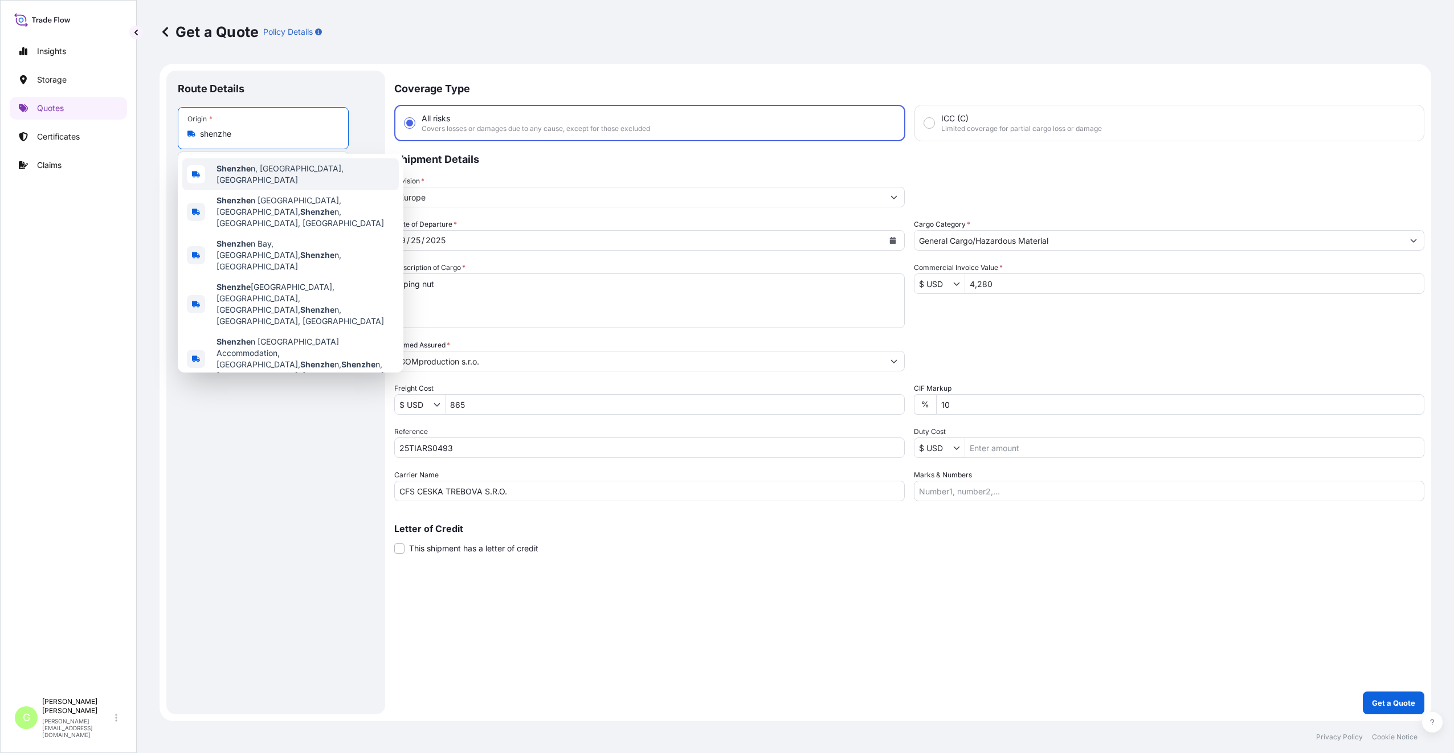
click at [230, 173] on b "Shenzhe" at bounding box center [234, 169] width 34 height 10
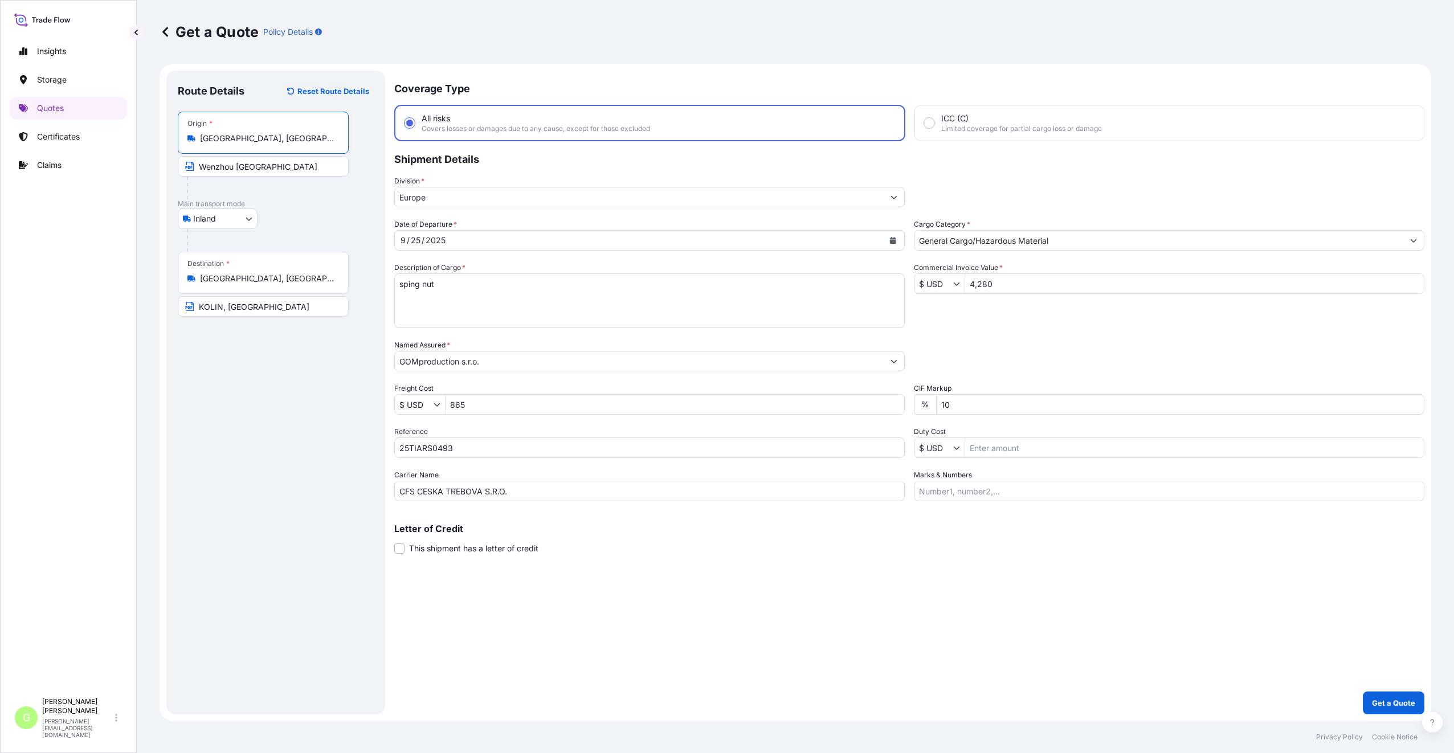
type input "[GEOGRAPHIC_DATA], [GEOGRAPHIC_DATA], [GEOGRAPHIC_DATA]"
drag, startPoint x: 246, startPoint y: 169, endPoint x: 168, endPoint y: 173, distance: 77.6
click at [170, 173] on div "Route Details Reset Route Details Place of loading Road / [GEOGRAPHIC_DATA] / I…" at bounding box center [275, 393] width 219 height 644
type input "Shenzhen [GEOGRAPHIC_DATA]"
click at [247, 435] on div "Route Details Reset Route Details Place of loading Road / [GEOGRAPHIC_DATA] / I…" at bounding box center [276, 392] width 196 height 621
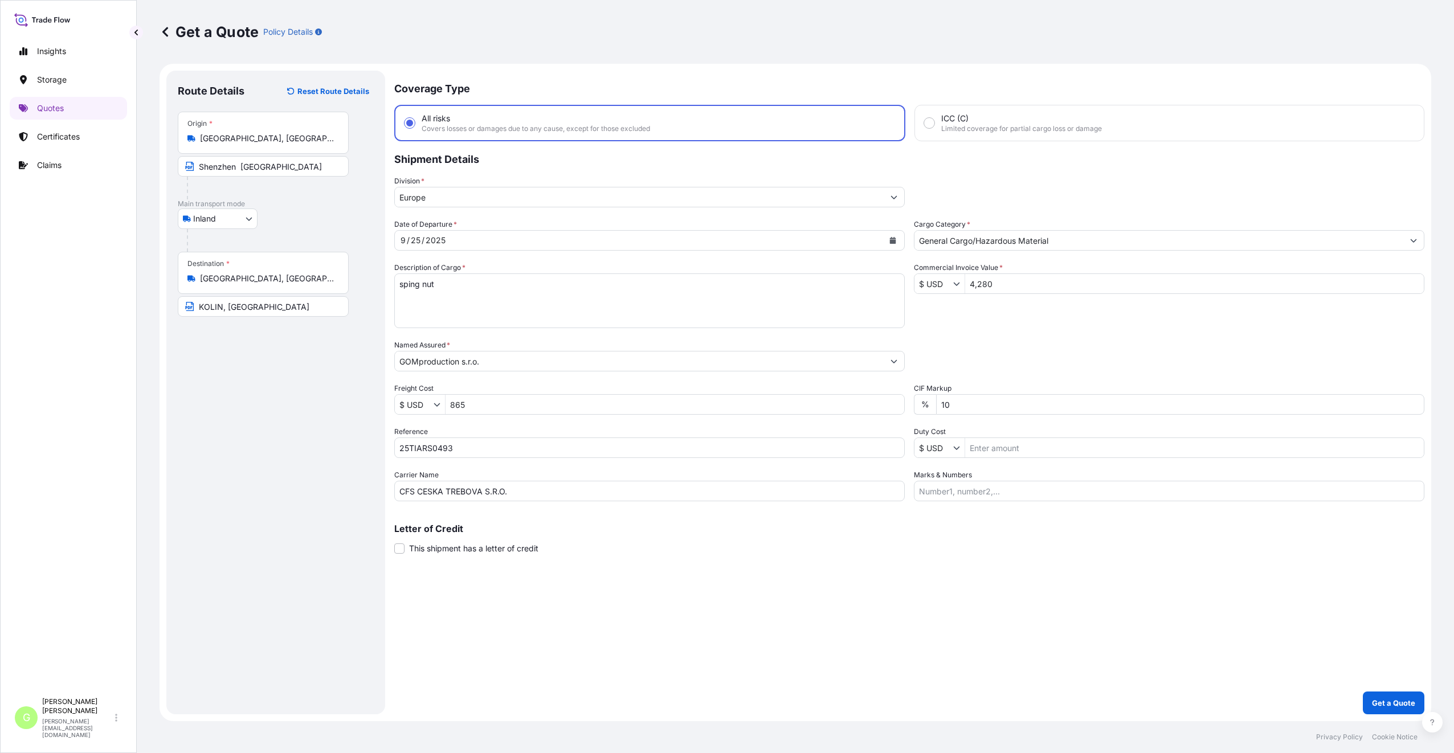
click at [256, 495] on div "Route Details Reset Route Details Place of loading Road / [GEOGRAPHIC_DATA] / I…" at bounding box center [276, 392] width 196 height 621
click at [894, 237] on icon "Calendar" at bounding box center [893, 240] width 7 height 7
click at [455, 378] on div "23" at bounding box center [457, 380] width 21 height 21
drag, startPoint x: 470, startPoint y: 286, endPoint x: 384, endPoint y: 282, distance: 85.6
click at [384, 282] on form "Route Details Reset Route Details Place of loading Road / Inland Road / Inland …" at bounding box center [796, 393] width 1272 height 658
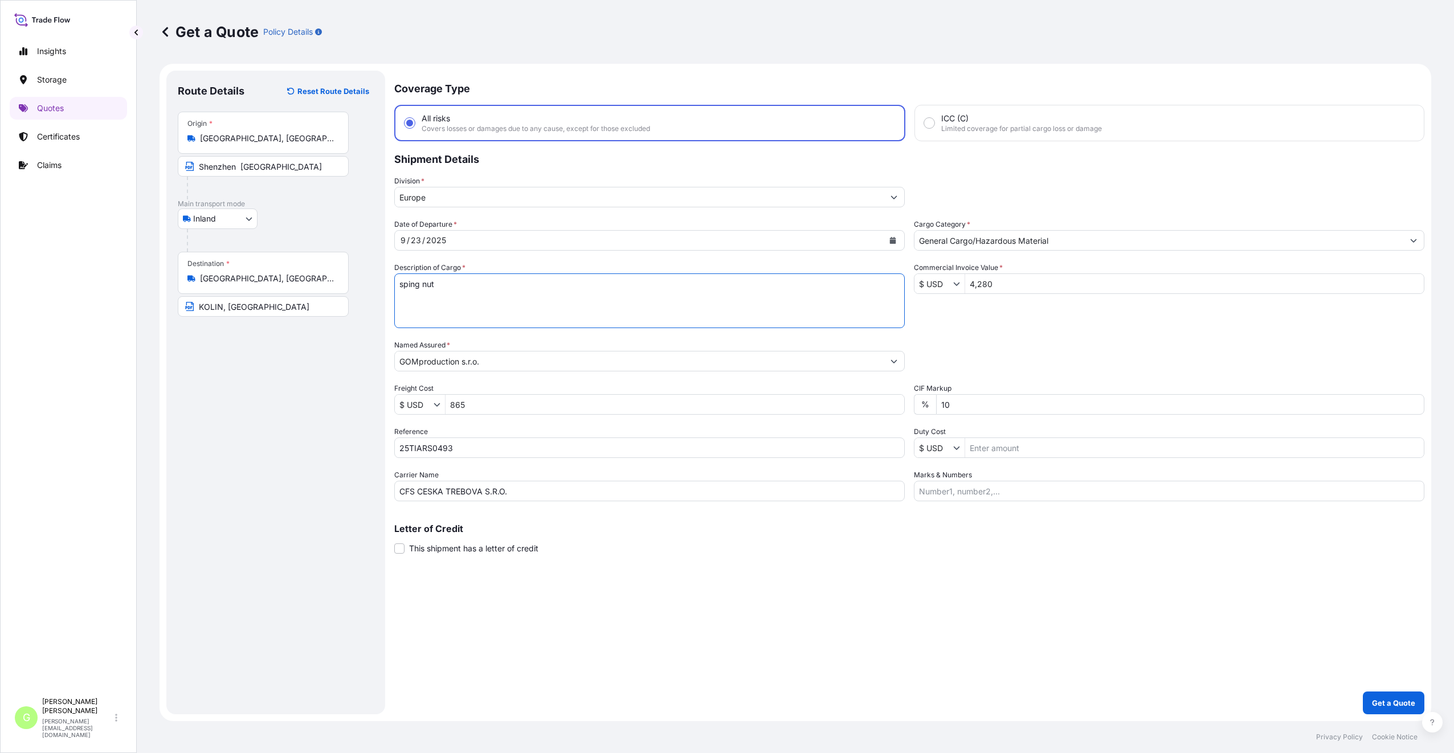
paste textarea "[PERSON_NAME] TIN BOX"
type textarea "[PERSON_NAME] TIN BOX"
click at [214, 419] on div "Route Details Reset Route Details Place of loading Road / [GEOGRAPHIC_DATA] / I…" at bounding box center [276, 392] width 196 height 621
click at [1415, 699] on p "Get a Quote" at bounding box center [1393, 703] width 43 height 11
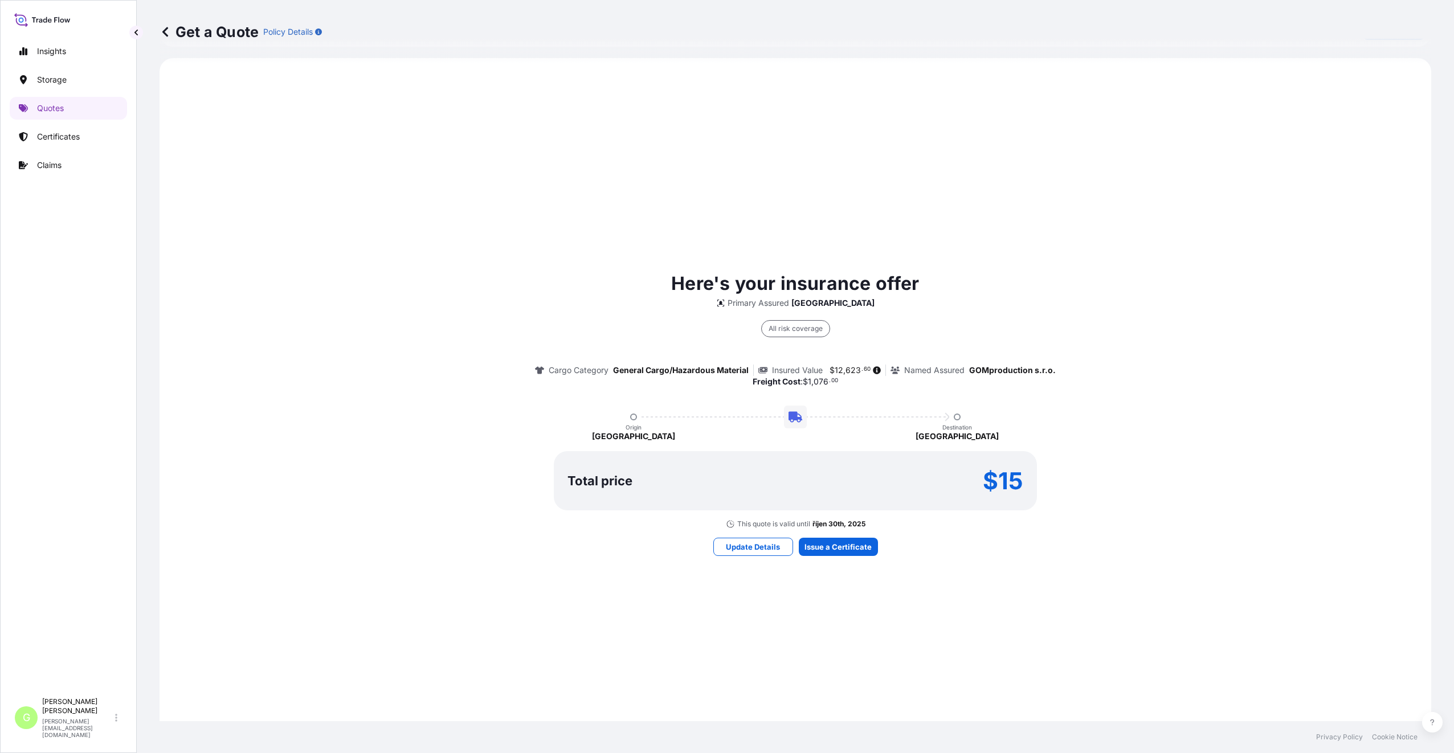
scroll to position [740, 0]
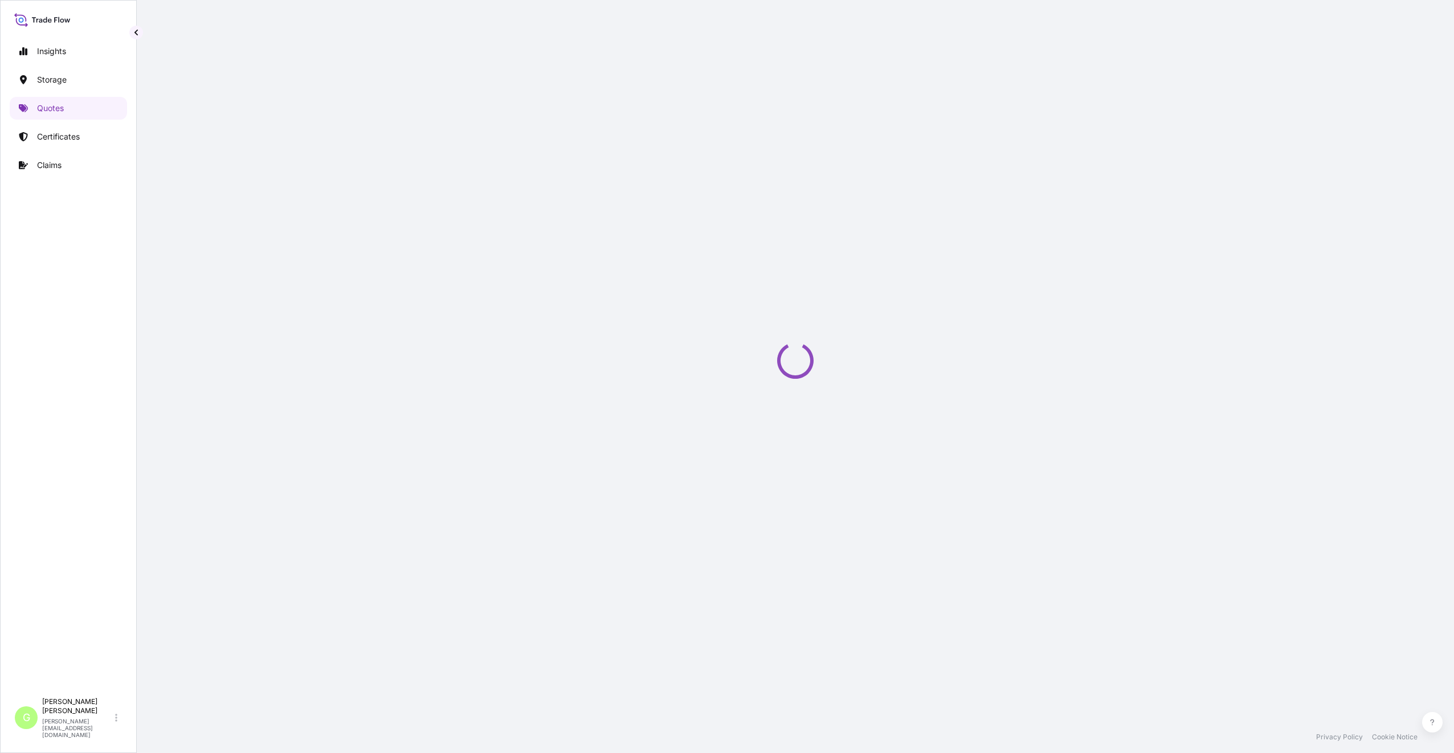
select select "Inland"
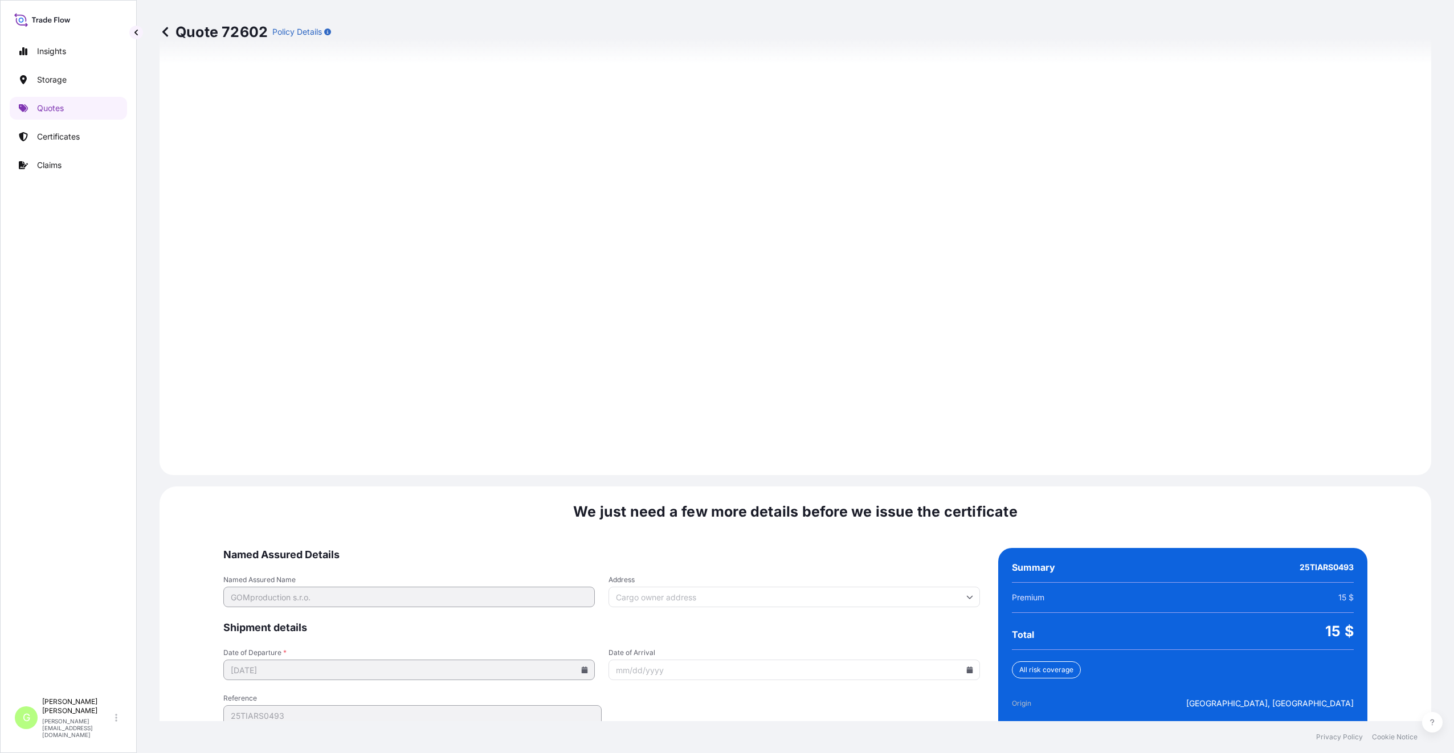
scroll to position [1372, 0]
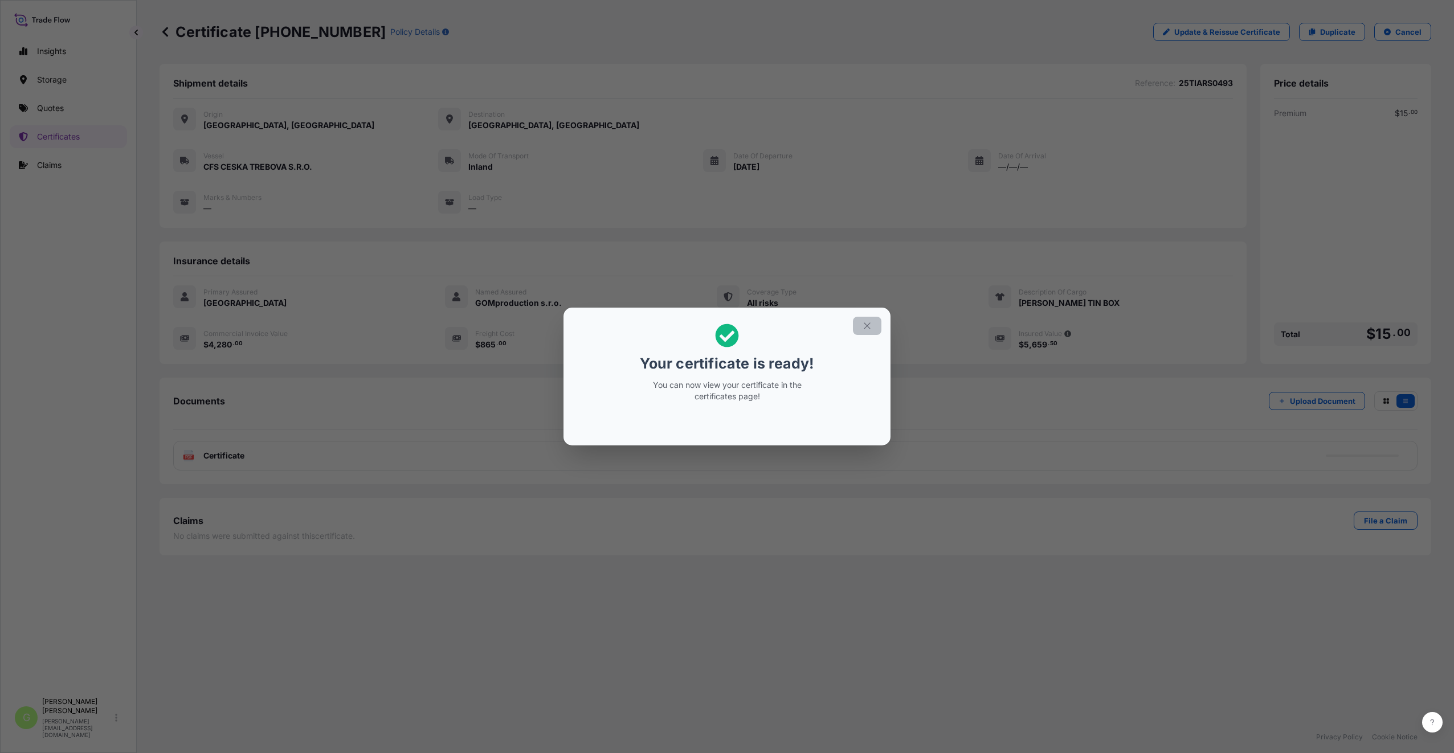
click at [868, 328] on icon "button" at bounding box center [867, 326] width 10 height 10
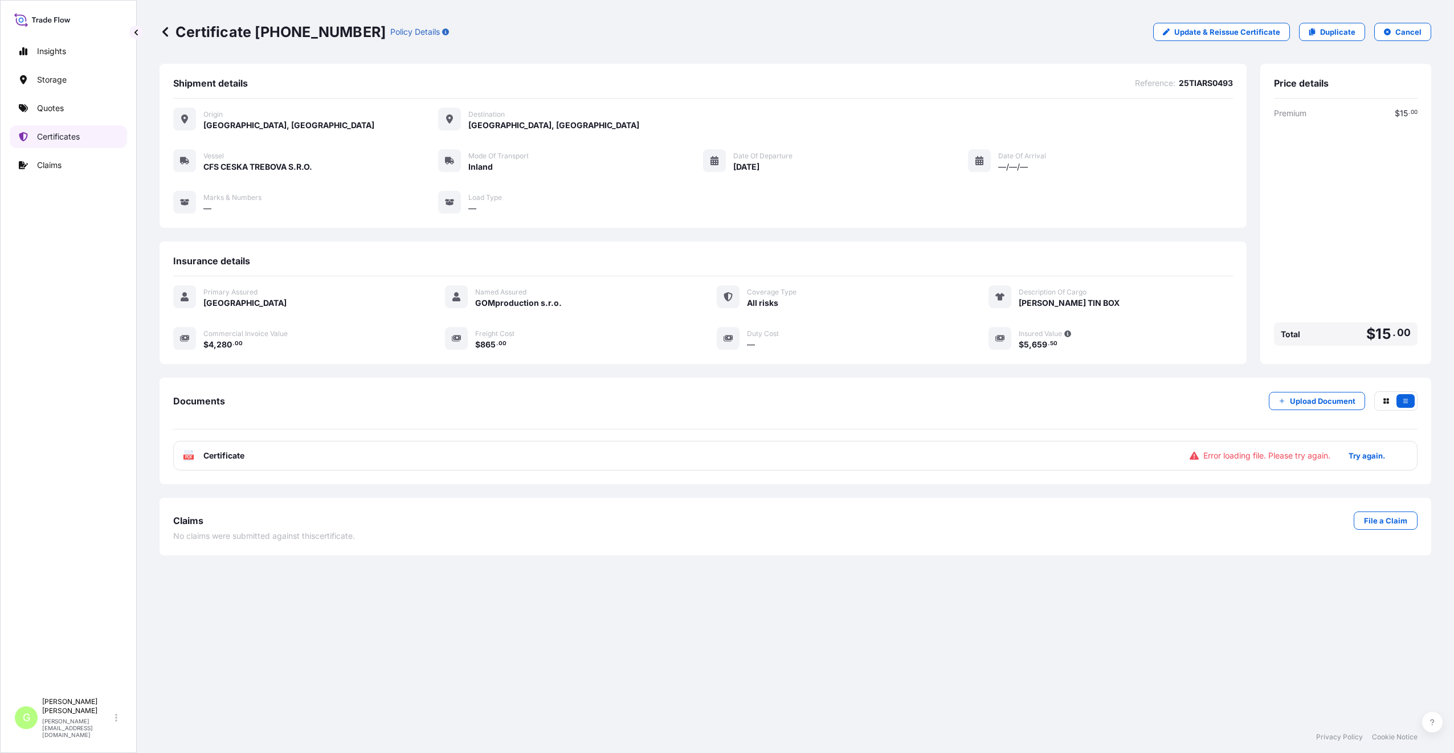
click at [58, 140] on p "Certificates" at bounding box center [58, 136] width 43 height 11
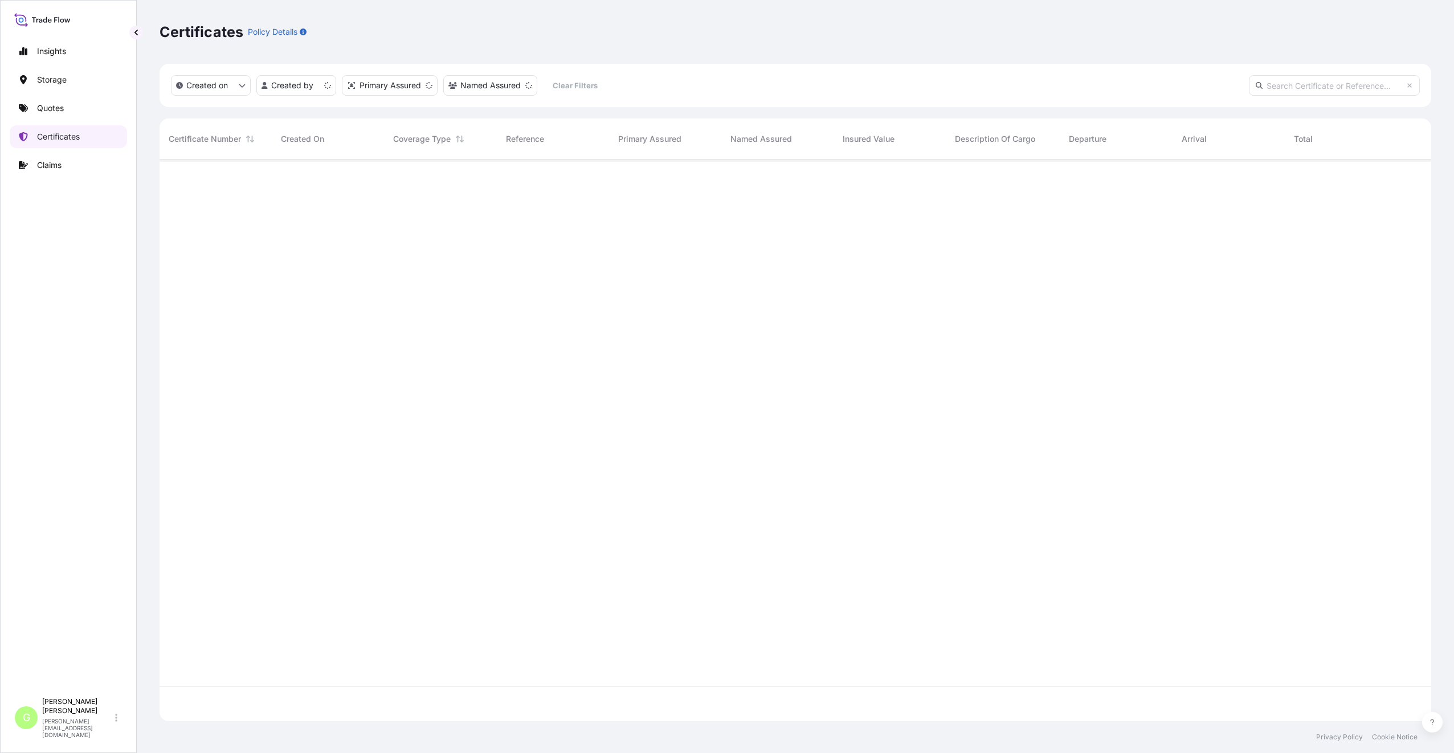
scroll to position [560, 1264]
